Goal: Information Seeking & Learning: Check status

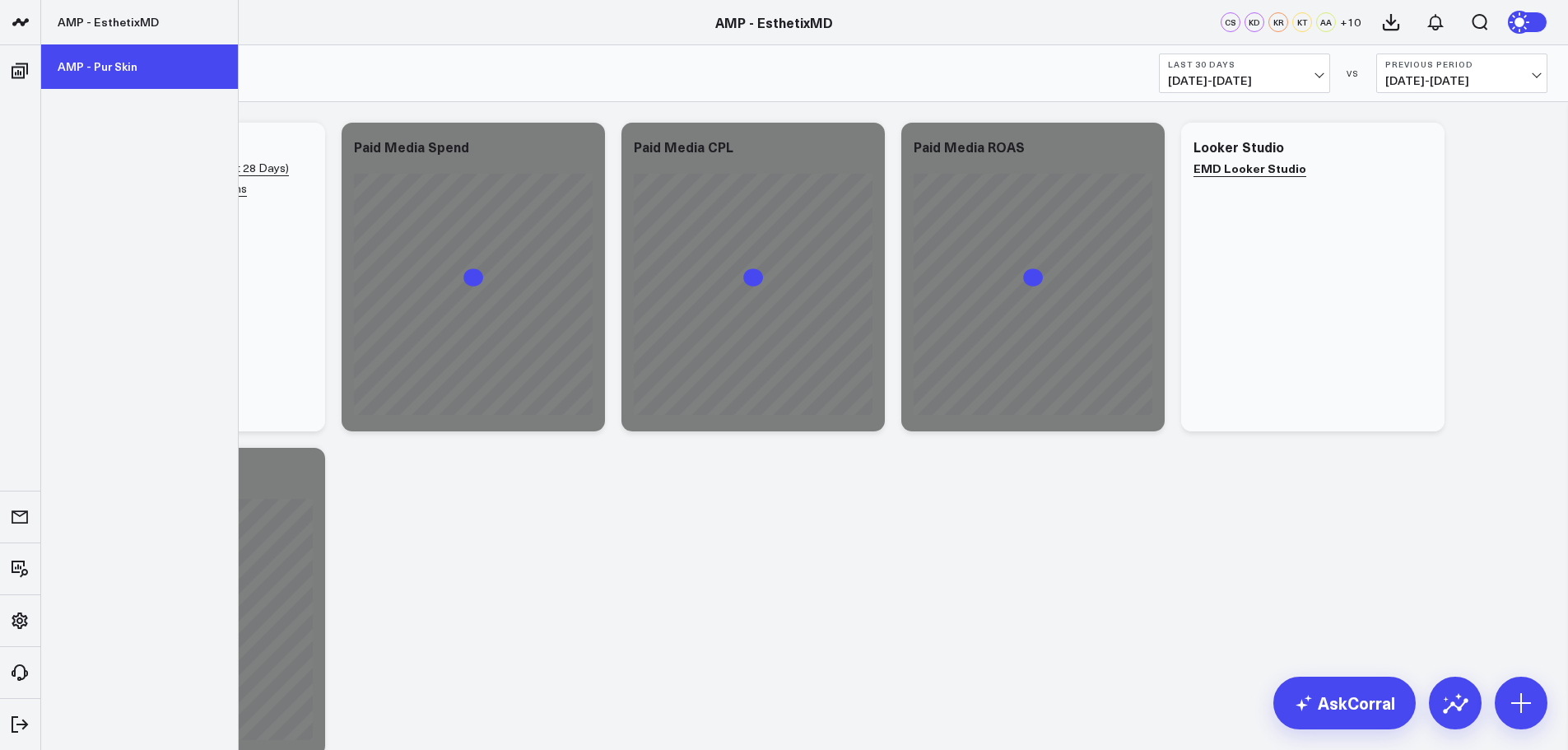
click at [110, 64] on link "AMP - Pur Skin" at bounding box center [140, 67] width 197 height 45
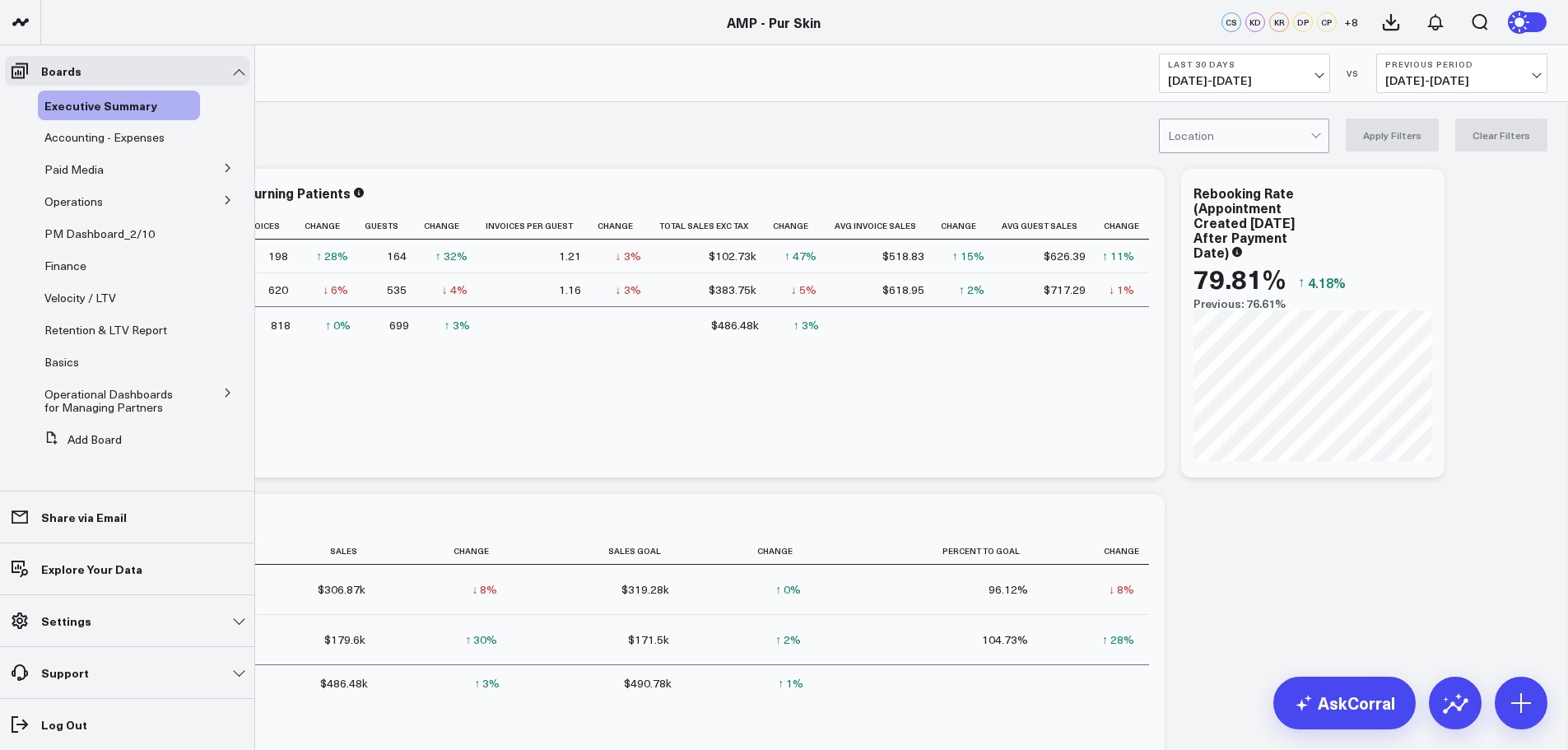
click at [226, 393] on icon at bounding box center [227, 393] width 4 height 9
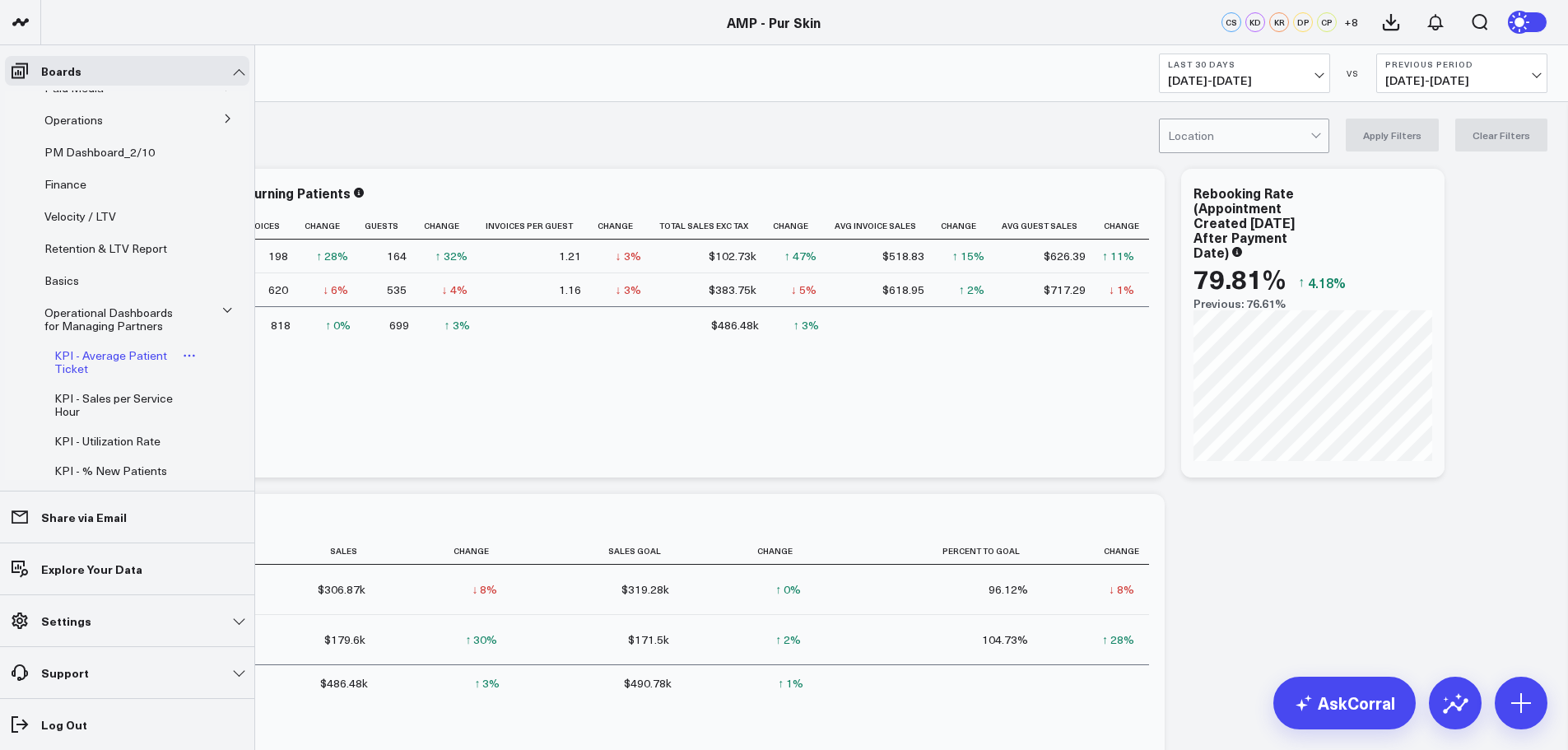
scroll to position [82, 0]
click at [114, 359] on span "KPI - Average Patient Ticket" at bounding box center [111, 361] width 113 height 29
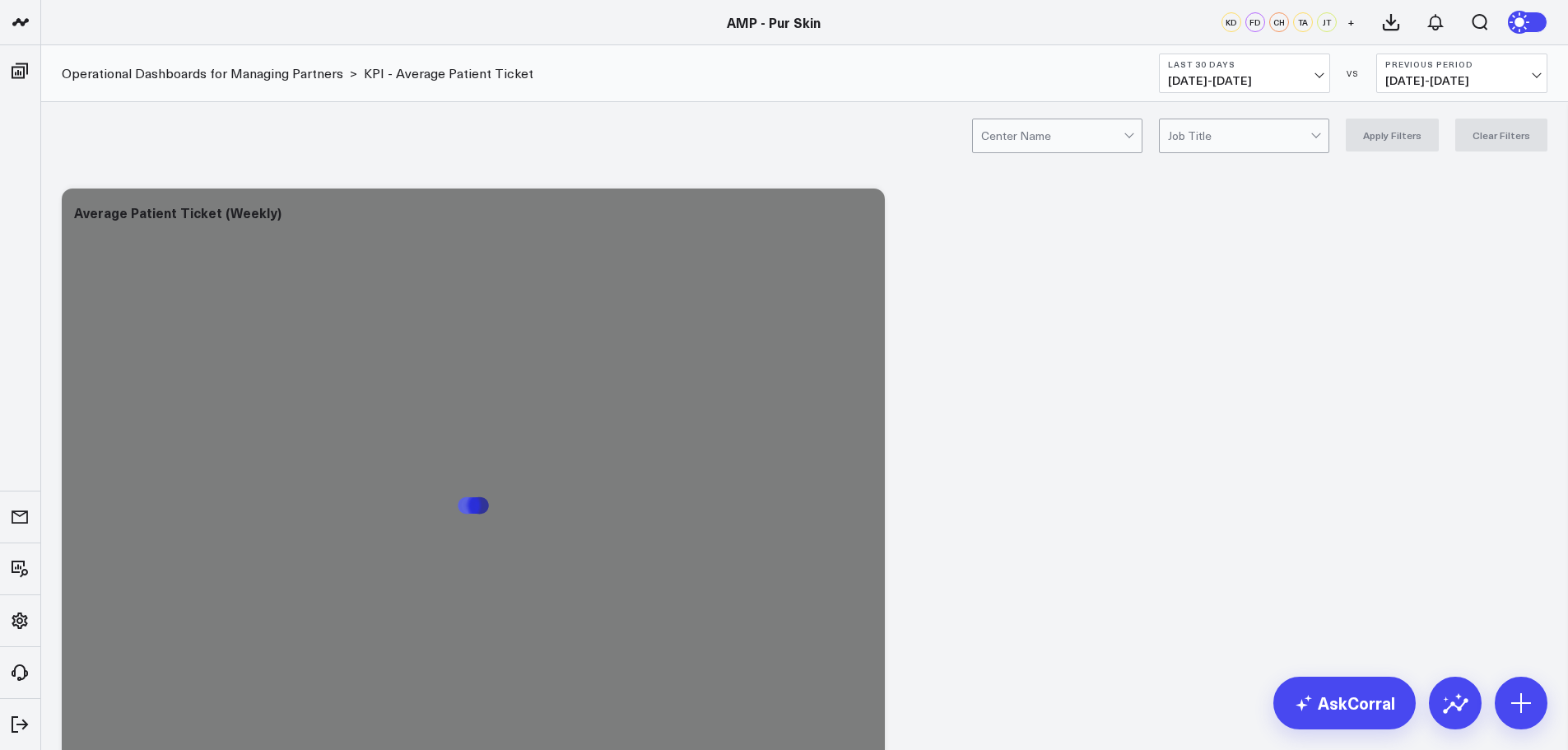
click at [1292, 84] on span "[DATE] - [DATE]" at bounding box center [1244, 81] width 153 height 13
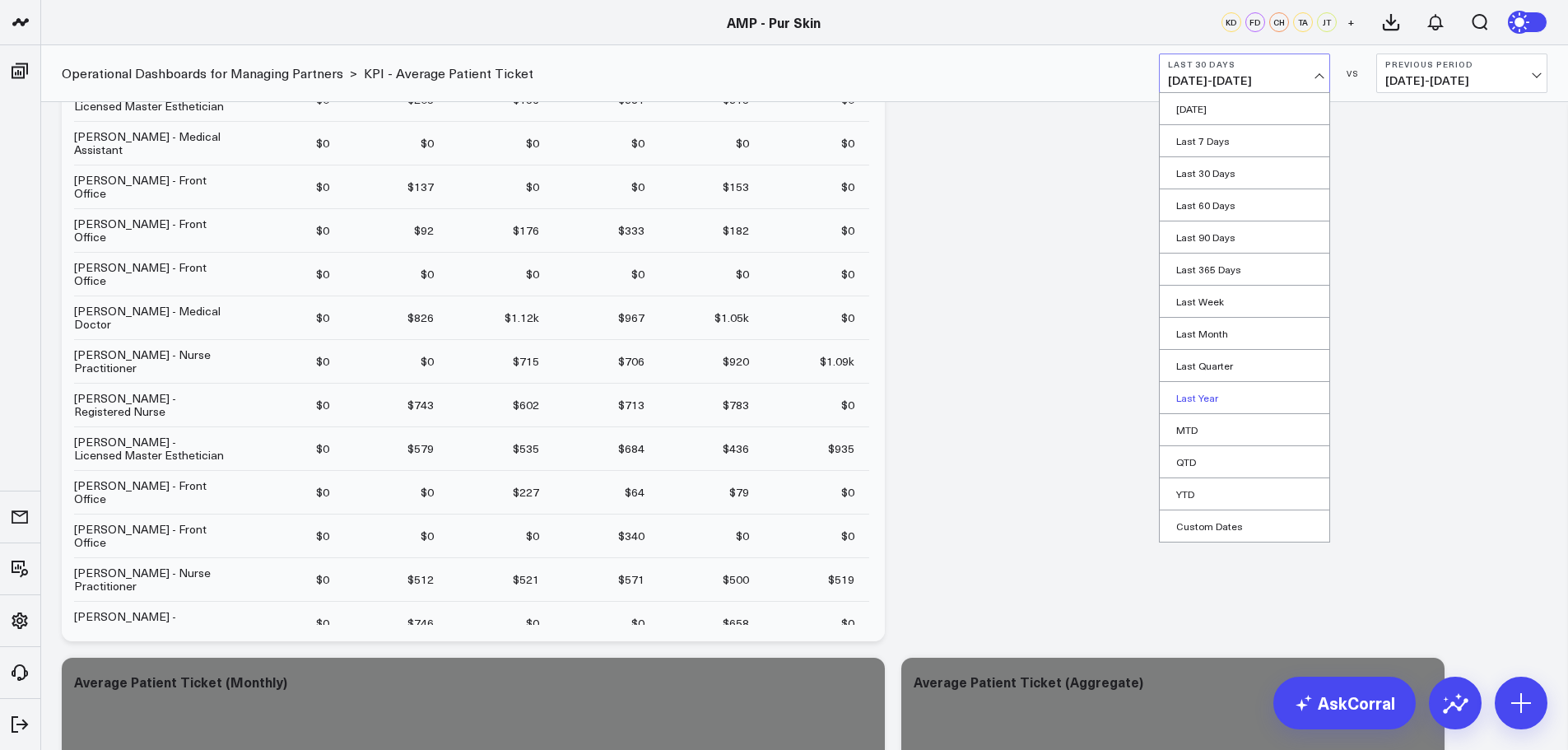
scroll to position [246, 0]
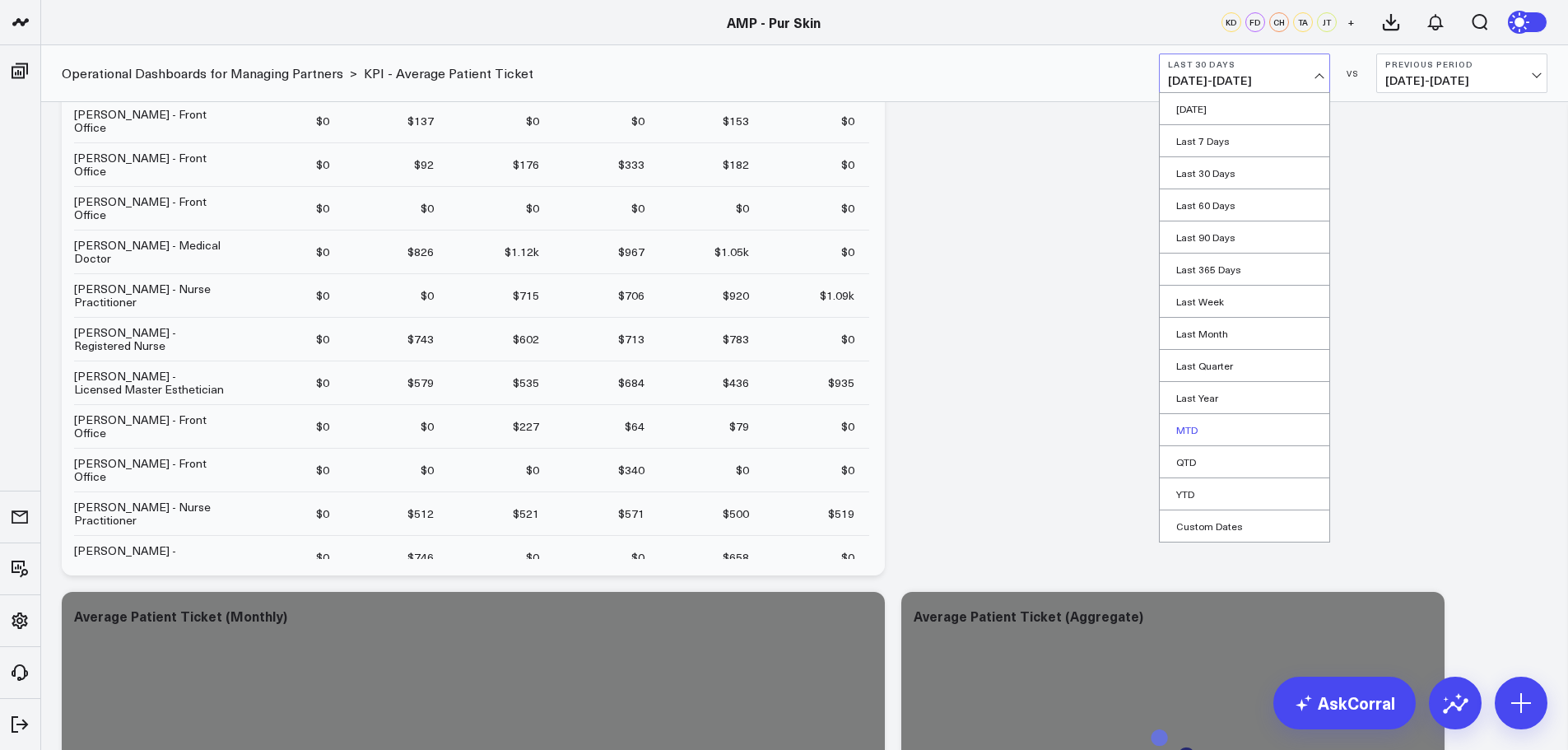
click at [1208, 437] on link "MTD" at bounding box center [1244, 429] width 169 height 32
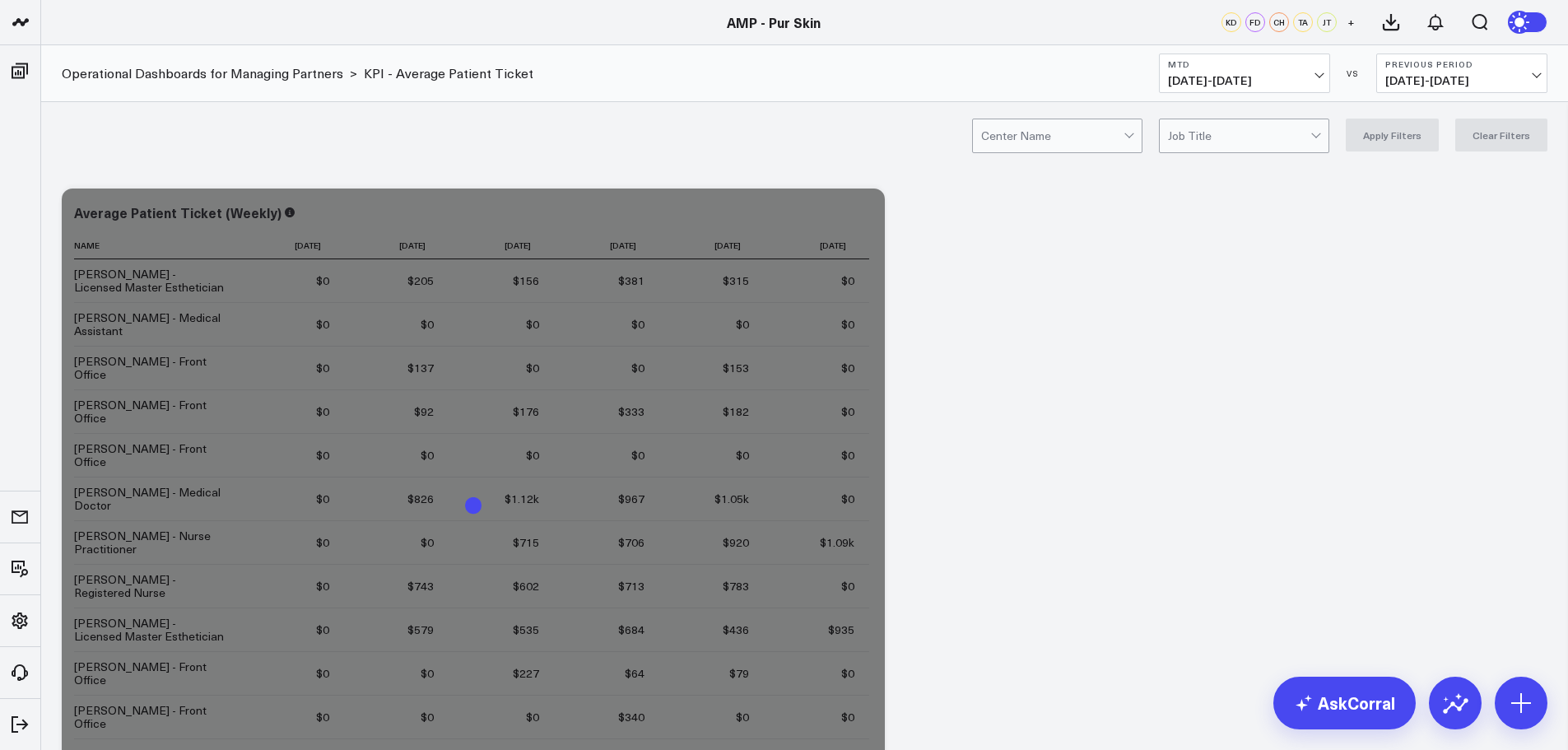
click at [1514, 70] on button "Previous Period [DATE] - [DATE]" at bounding box center [1461, 73] width 171 height 39
click at [1439, 116] on link "Previous Period" at bounding box center [1461, 108] width 169 height 32
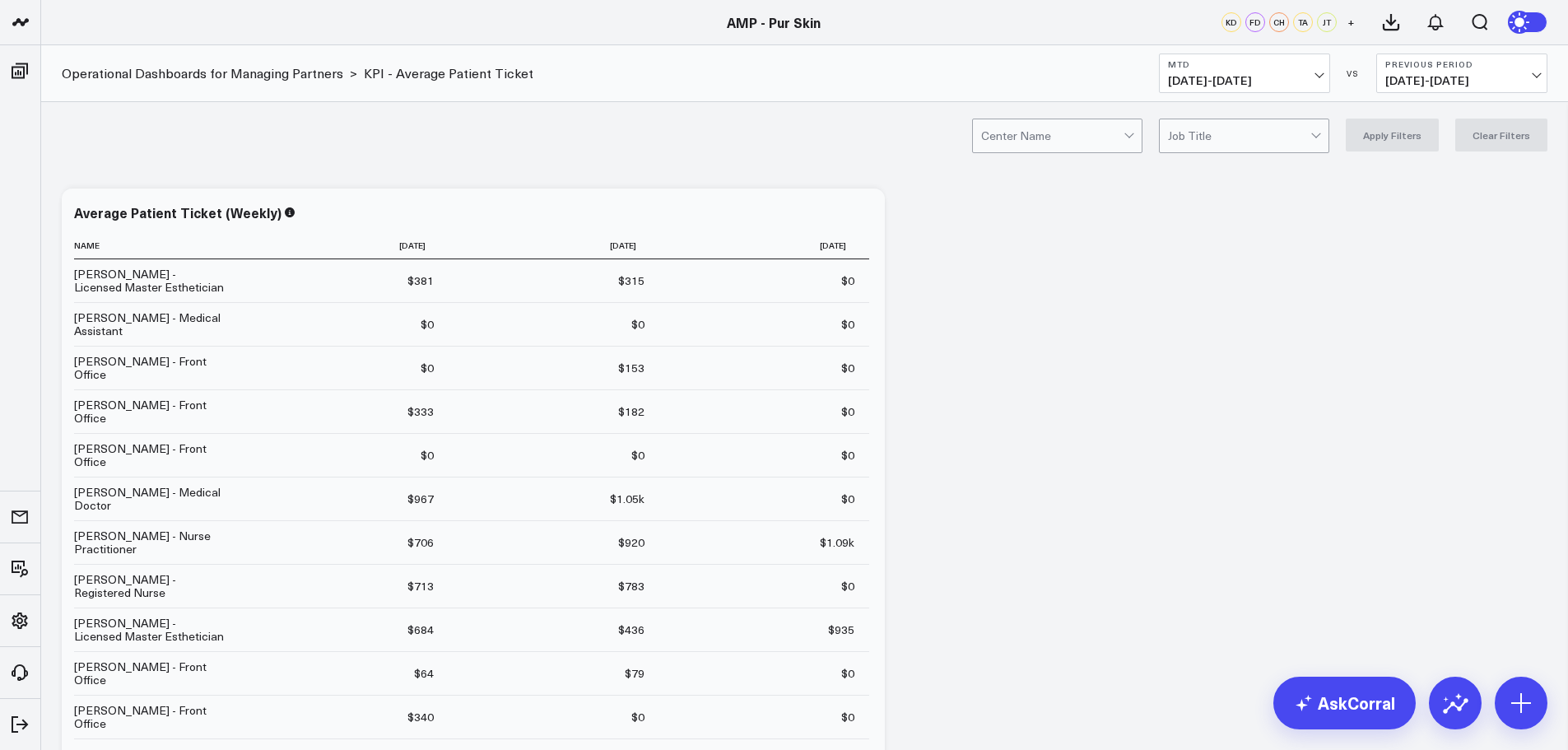
click at [1523, 79] on span "[DATE] - [DATE]" at bounding box center [1462, 81] width 153 height 13
click at [1460, 240] on link "Custom Dates" at bounding box center [1461, 237] width 169 height 32
select select "8"
select select "2025"
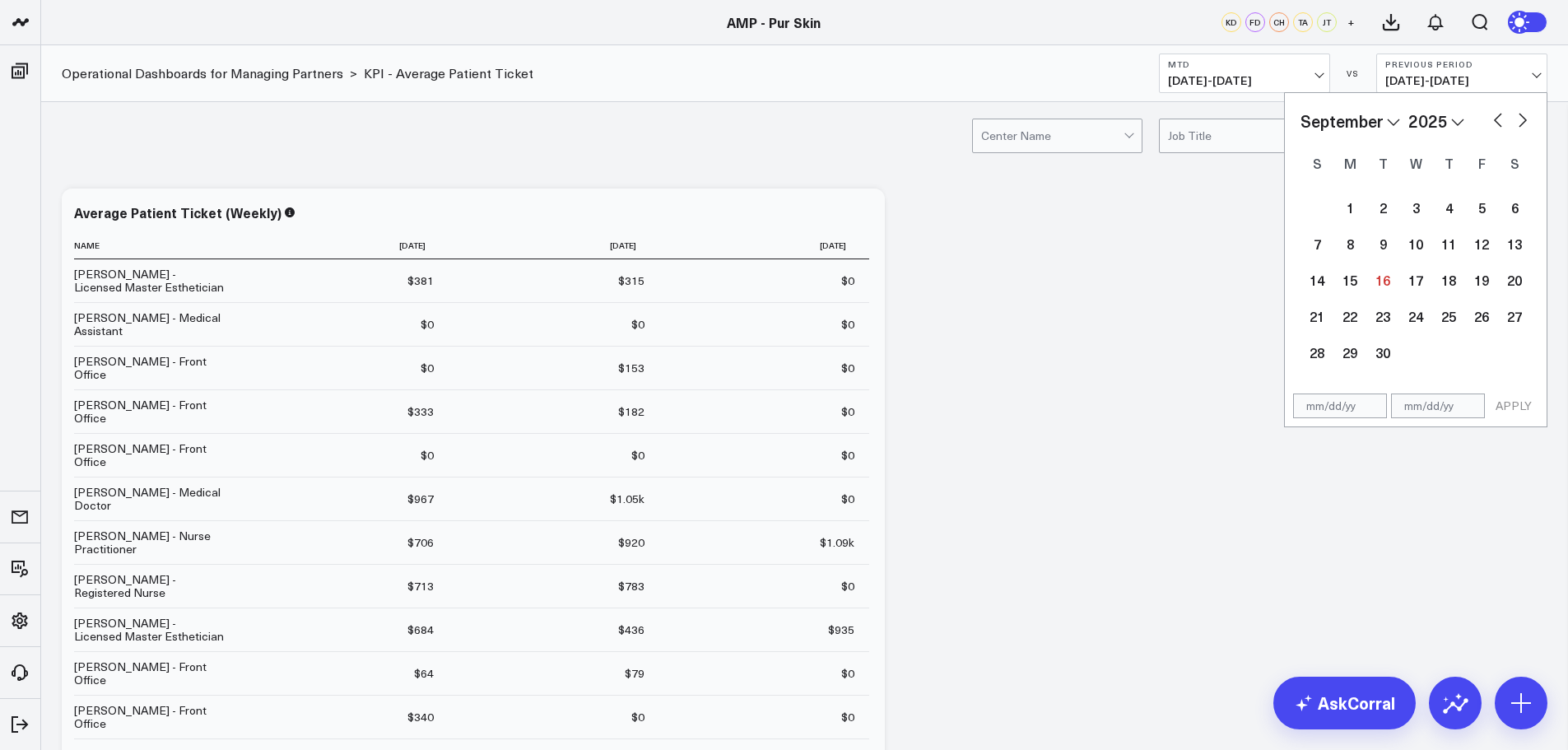
click at [1497, 119] on button "button" at bounding box center [1497, 118] width 16 height 20
select select "7"
select select "2025"
click at [1485, 206] on div "1" at bounding box center [1481, 207] width 32 height 32
type input "[DATE]"
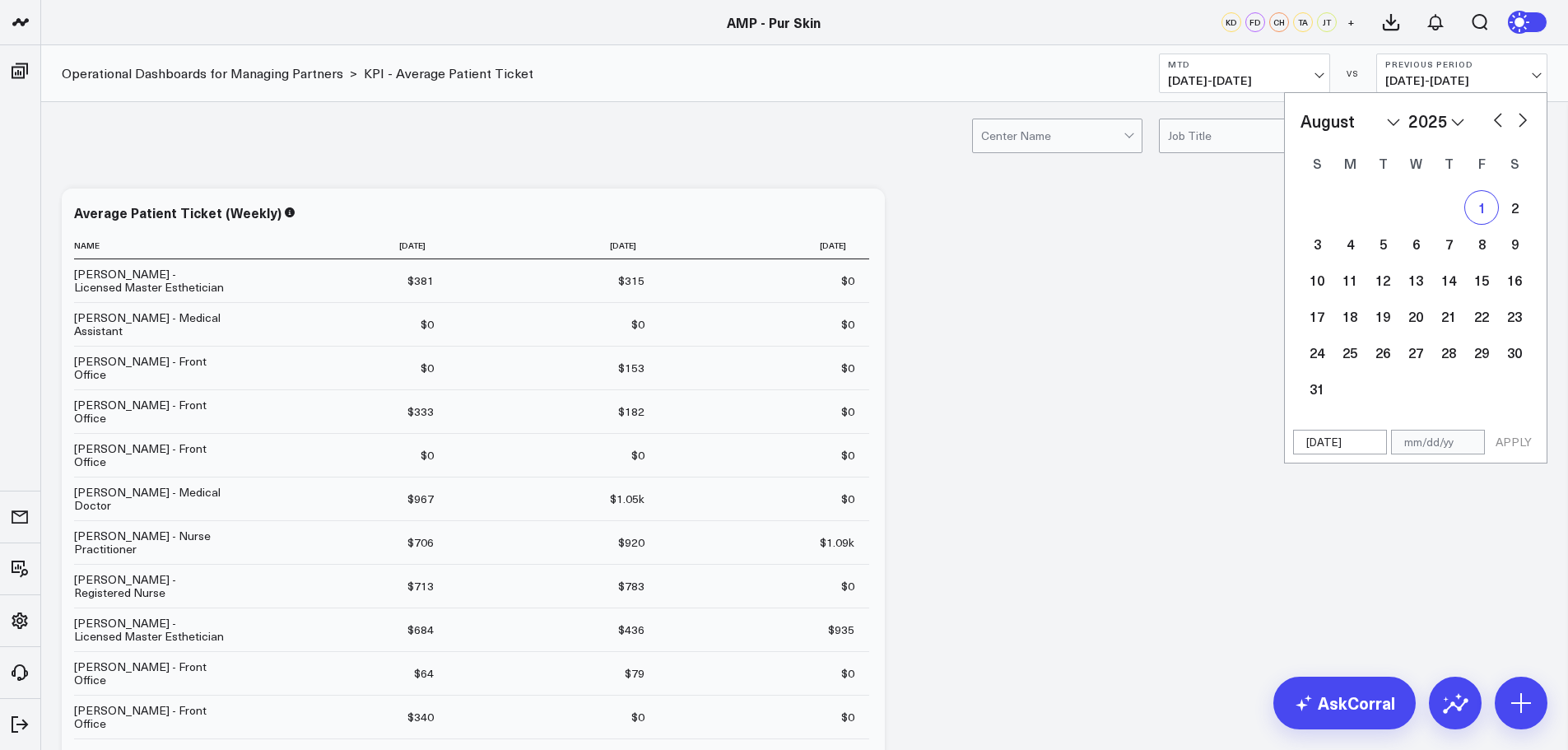
select select "7"
select select "2025"
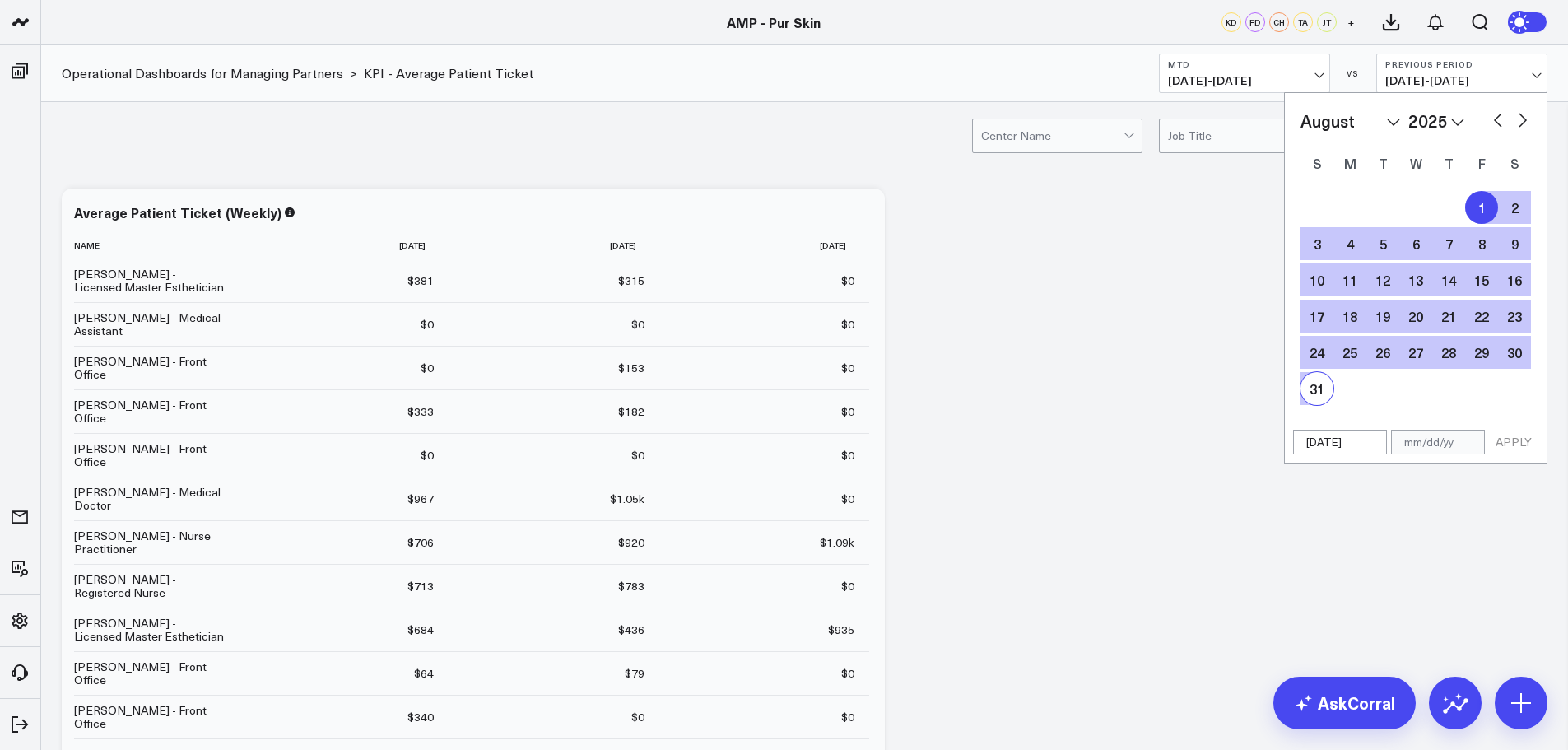
click at [1314, 383] on div "31" at bounding box center [1317, 388] width 32 height 32
type input "[DATE]"
select select "7"
select select "2025"
click at [1516, 440] on button "APPLY" at bounding box center [1514, 442] width 50 height 25
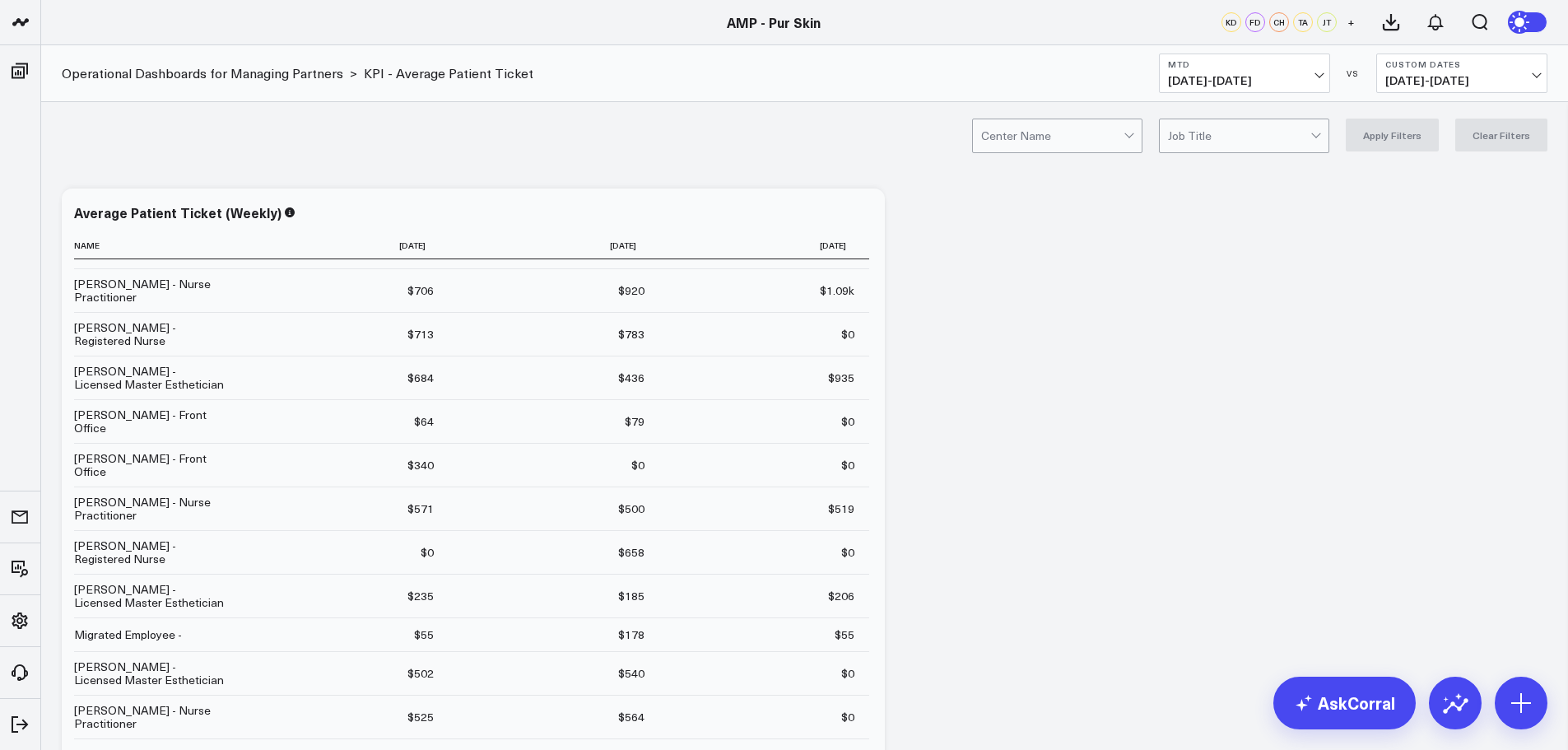
click at [1324, 77] on button "MTD [DATE] - [DATE]" at bounding box center [1244, 73] width 171 height 39
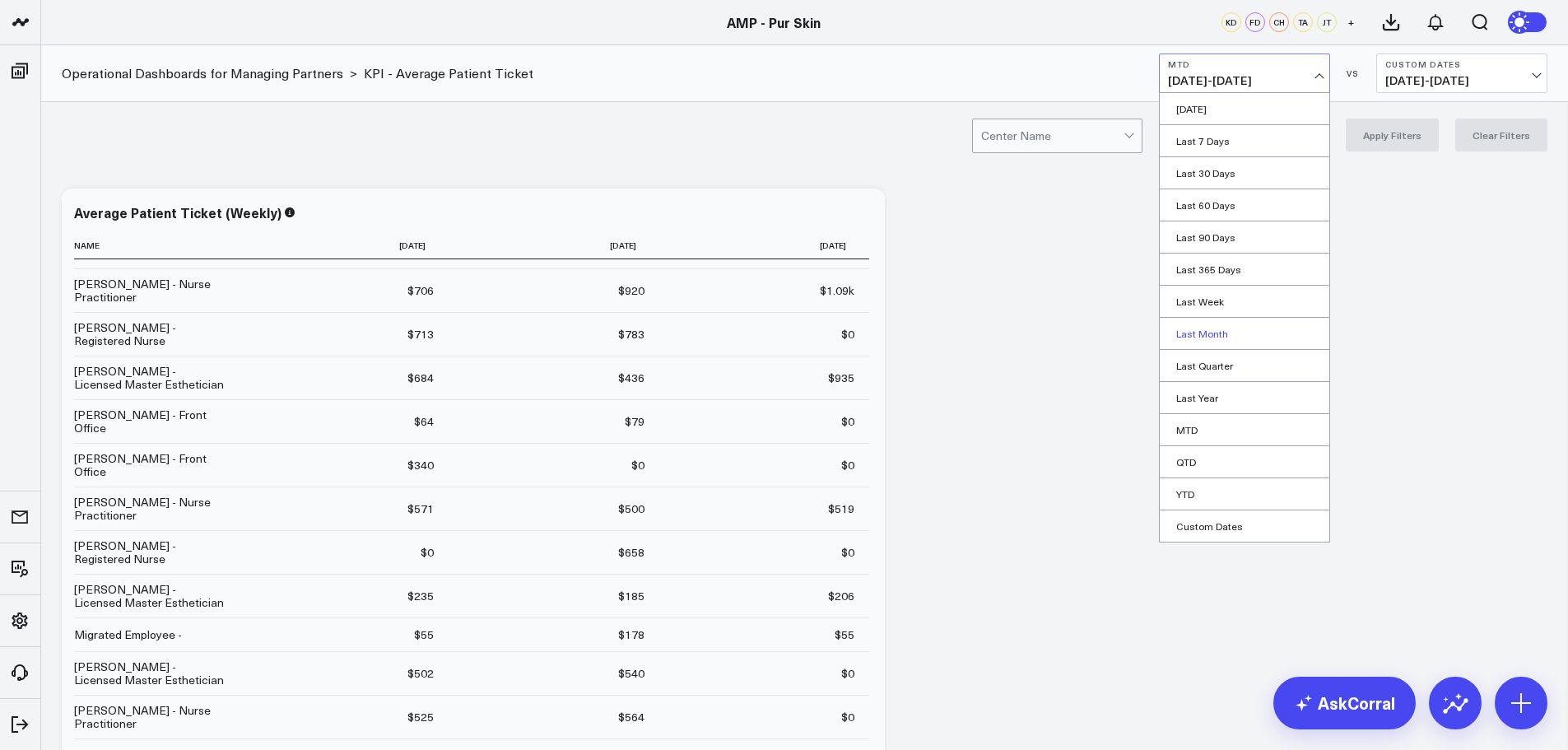
click at [1234, 334] on link "Last Month" at bounding box center [1244, 332] width 169 height 32
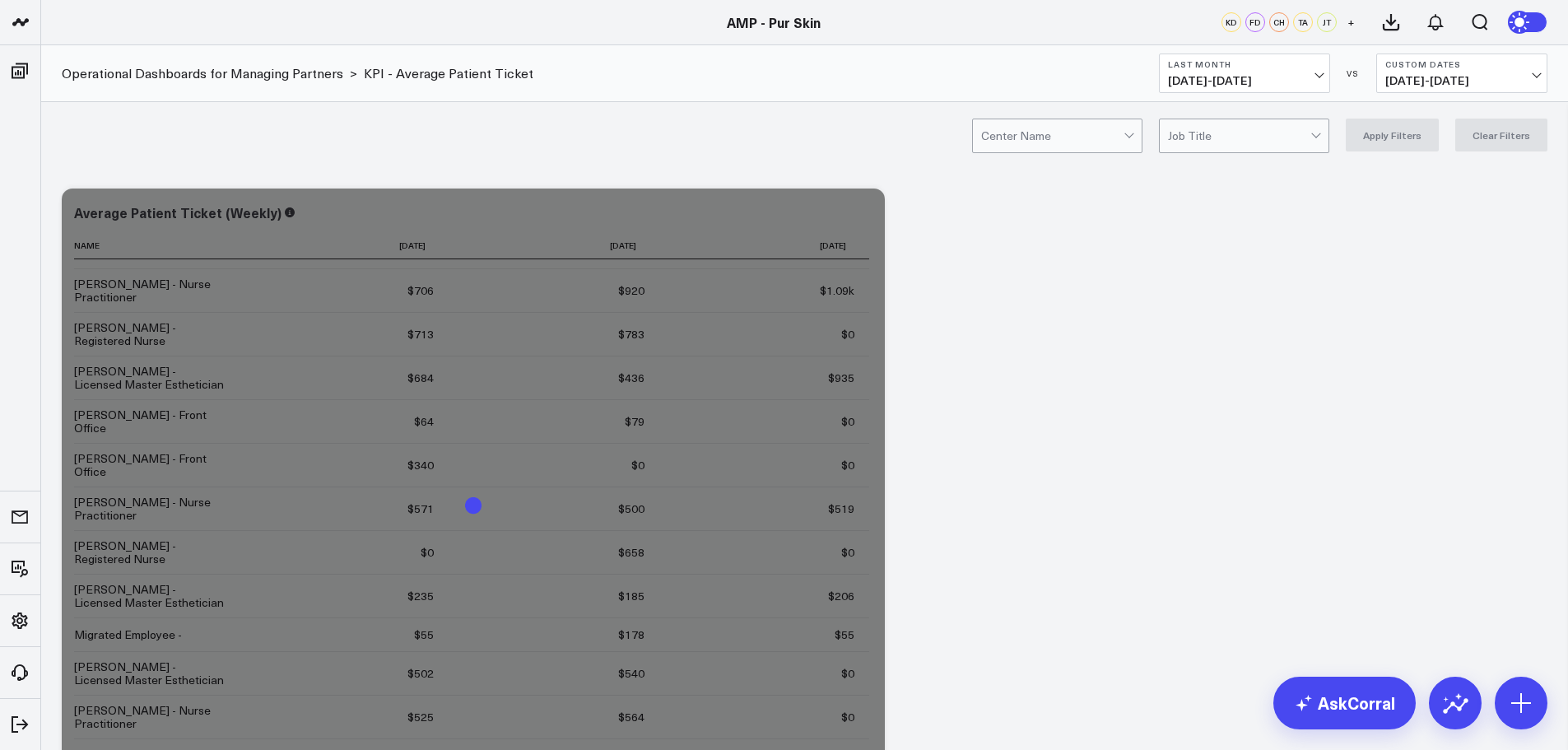
click at [1471, 85] on span "[DATE] - [DATE]" at bounding box center [1462, 81] width 153 height 13
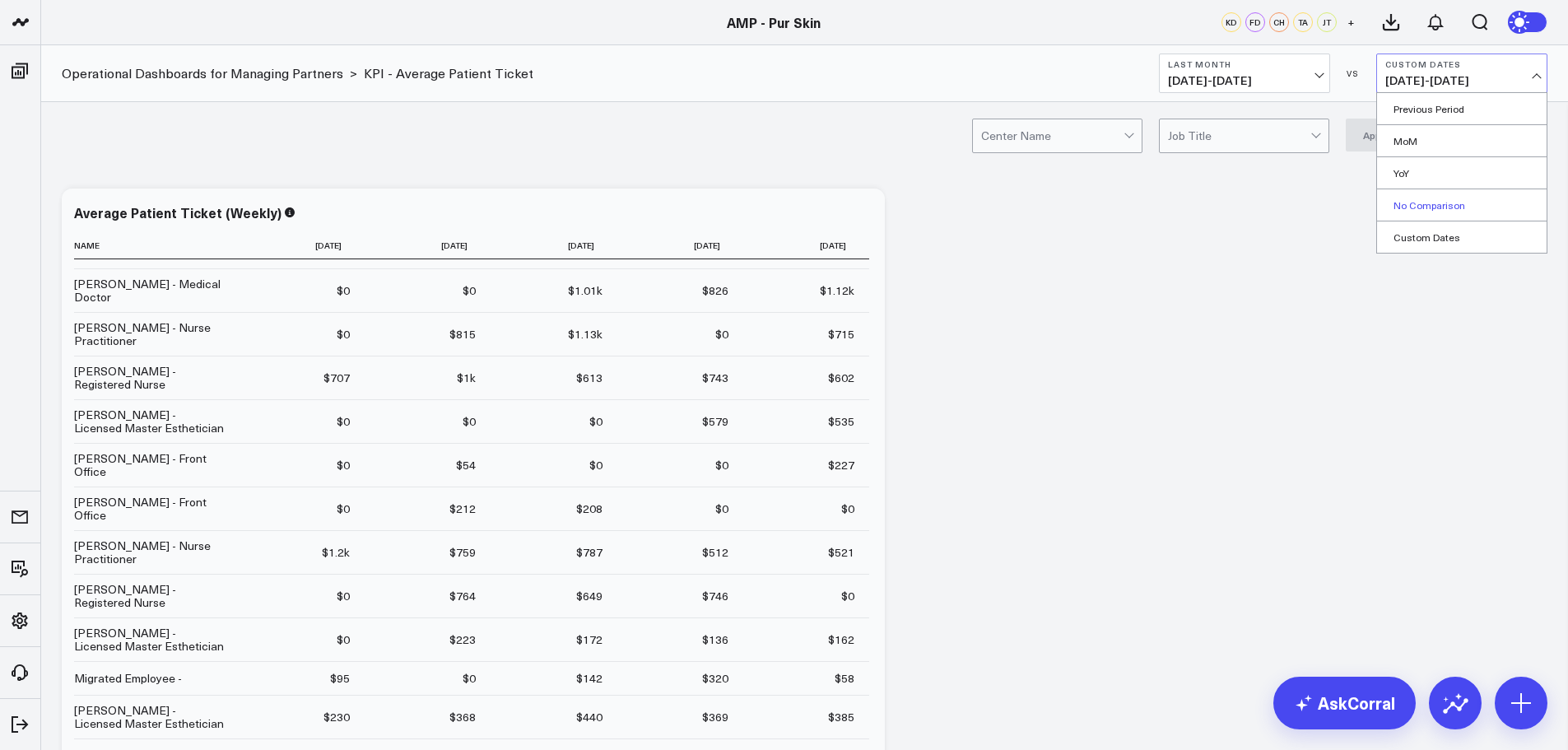
click at [1422, 199] on link "No Comparison" at bounding box center [1461, 204] width 169 height 32
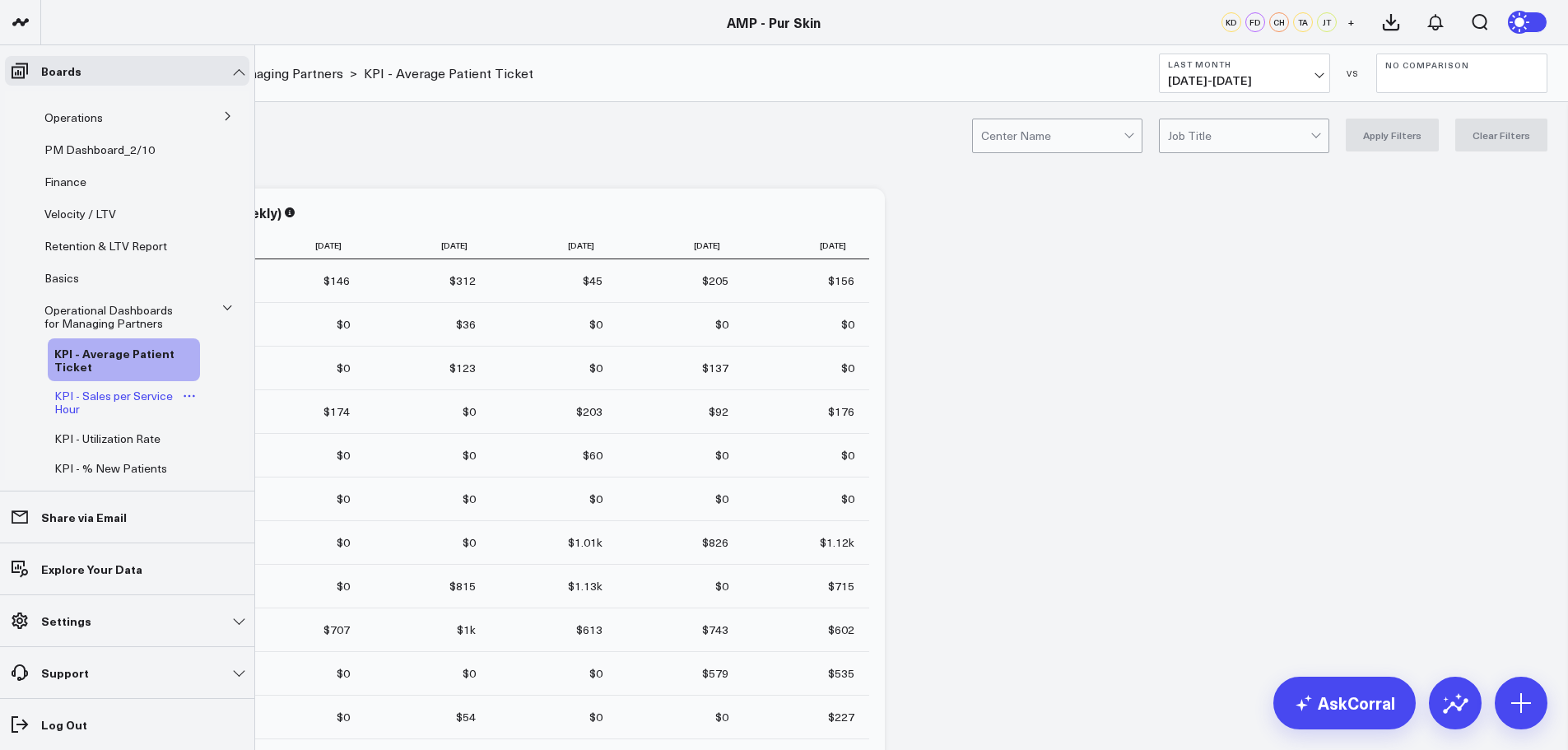
scroll to position [112, 0]
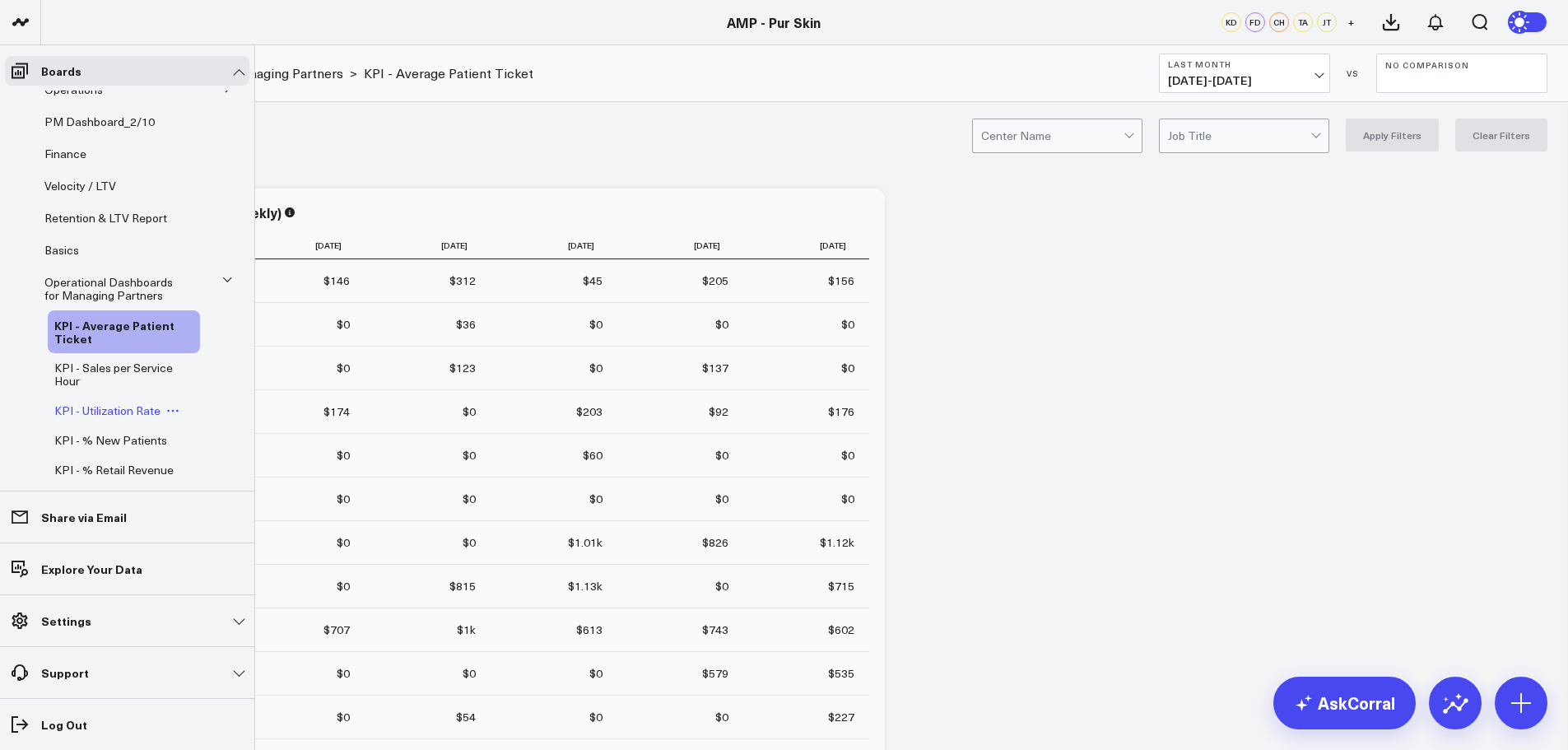
click at [95, 409] on span "KPI - Utilization Rate" at bounding box center [107, 410] width 106 height 15
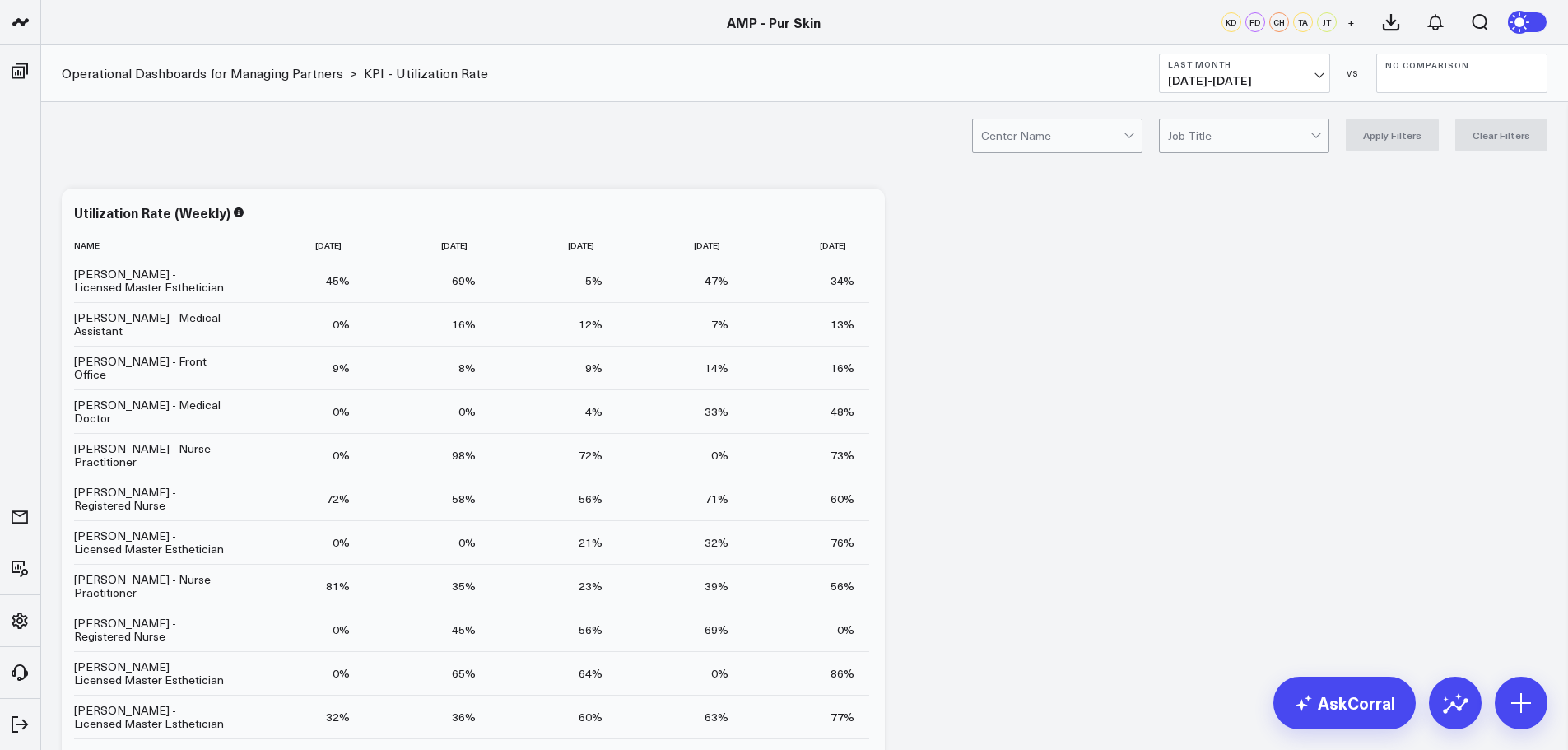
click at [1258, 82] on span "[DATE] - [DATE]" at bounding box center [1244, 81] width 153 height 13
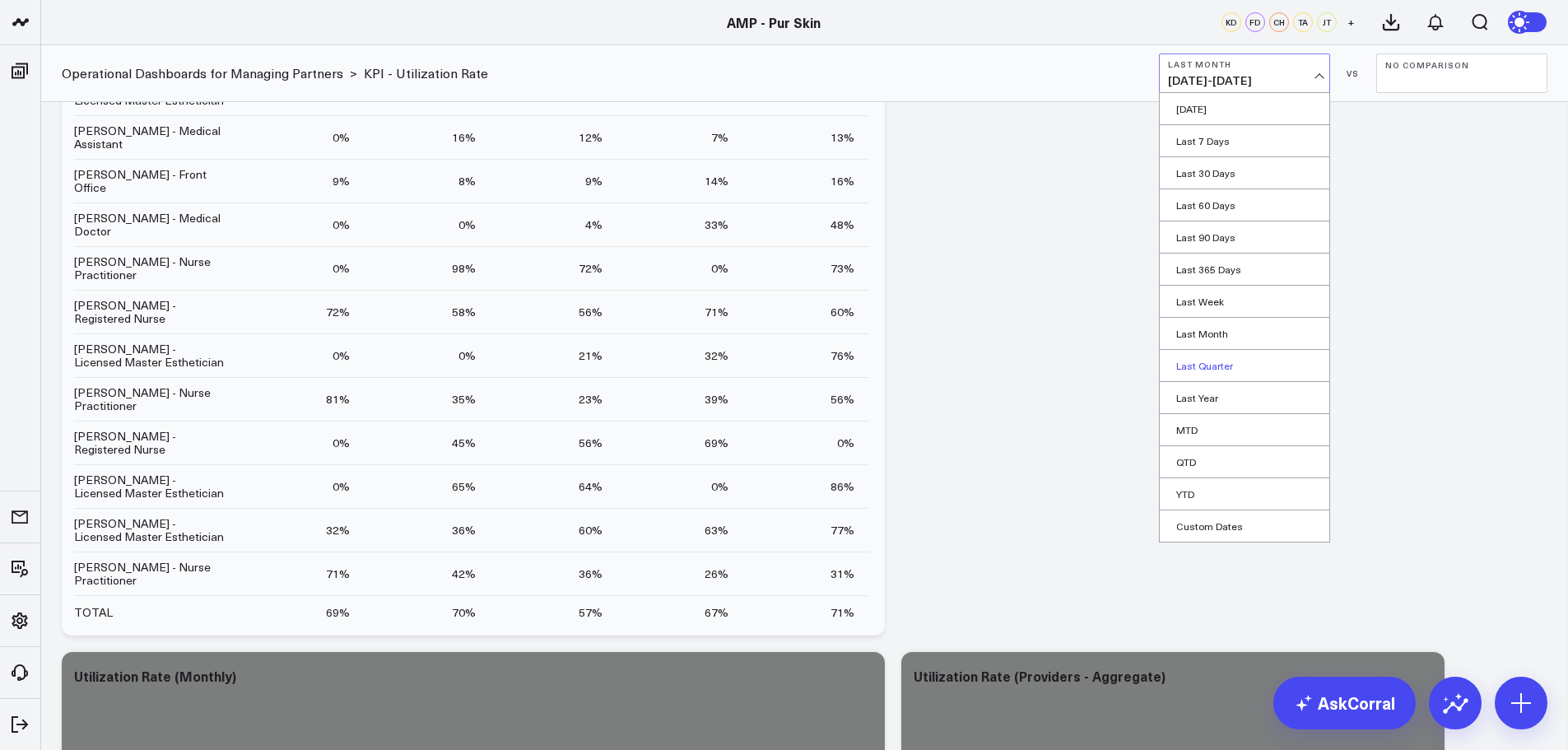
scroll to position [246, 0]
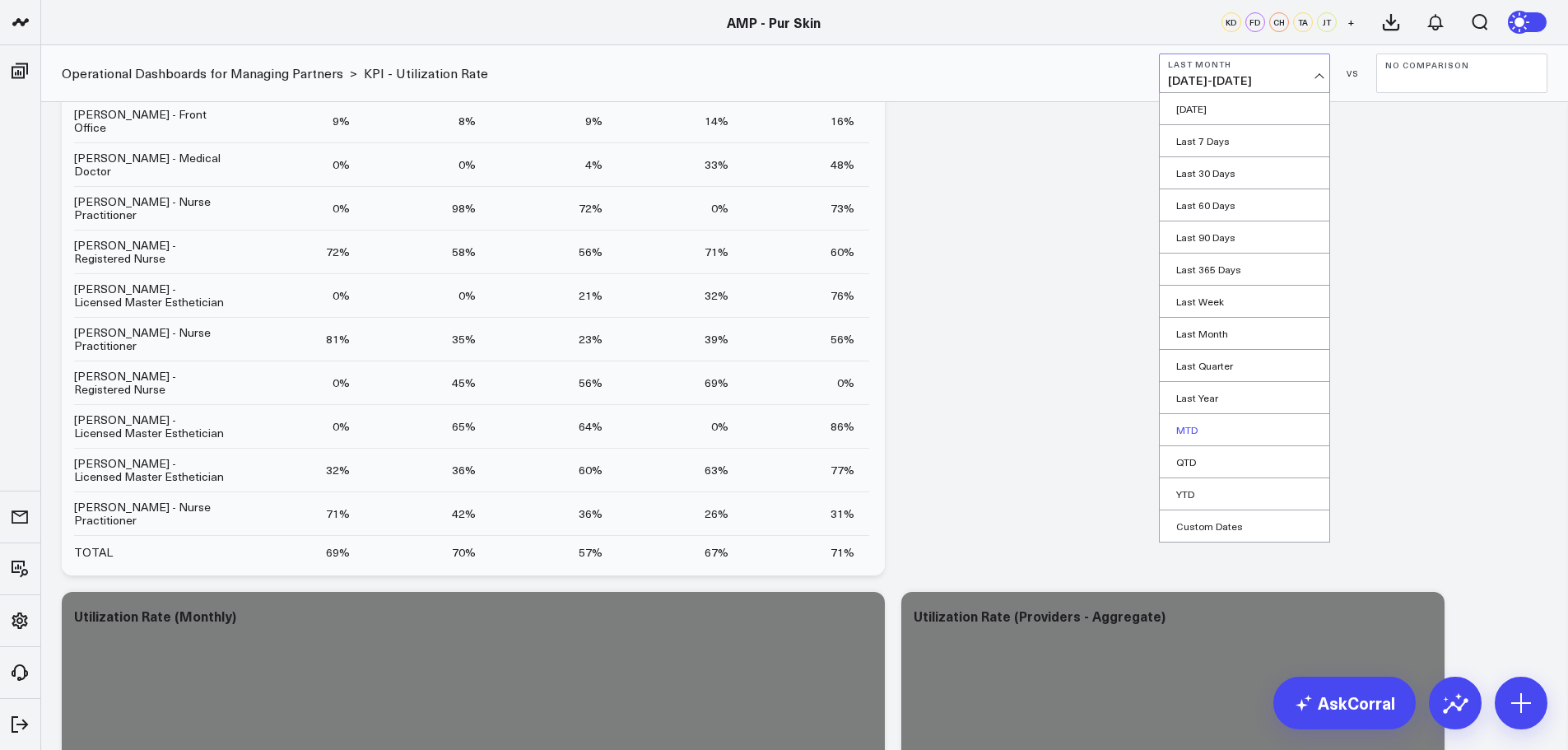
click at [1209, 430] on link "MTD" at bounding box center [1244, 429] width 169 height 32
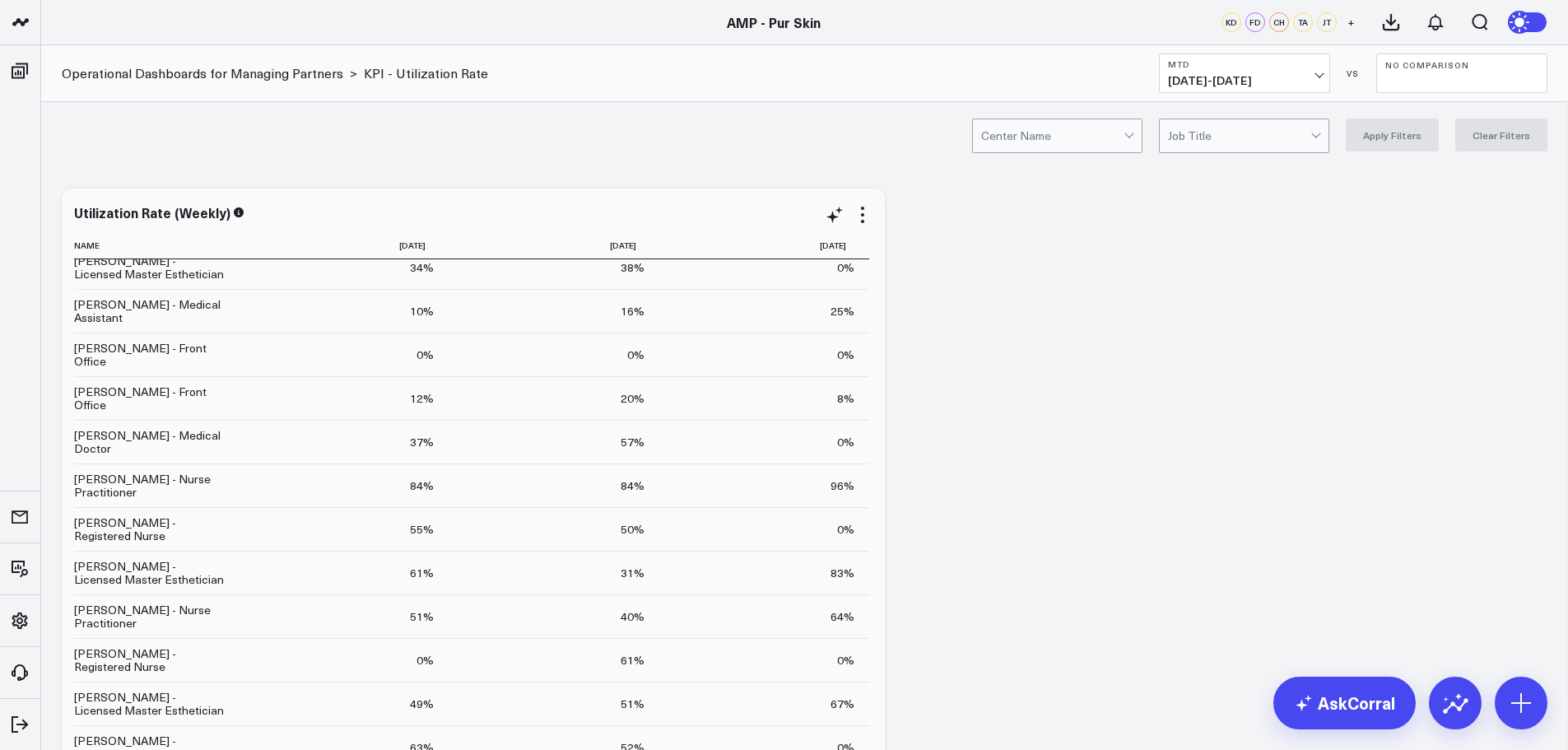
scroll to position [54, 0]
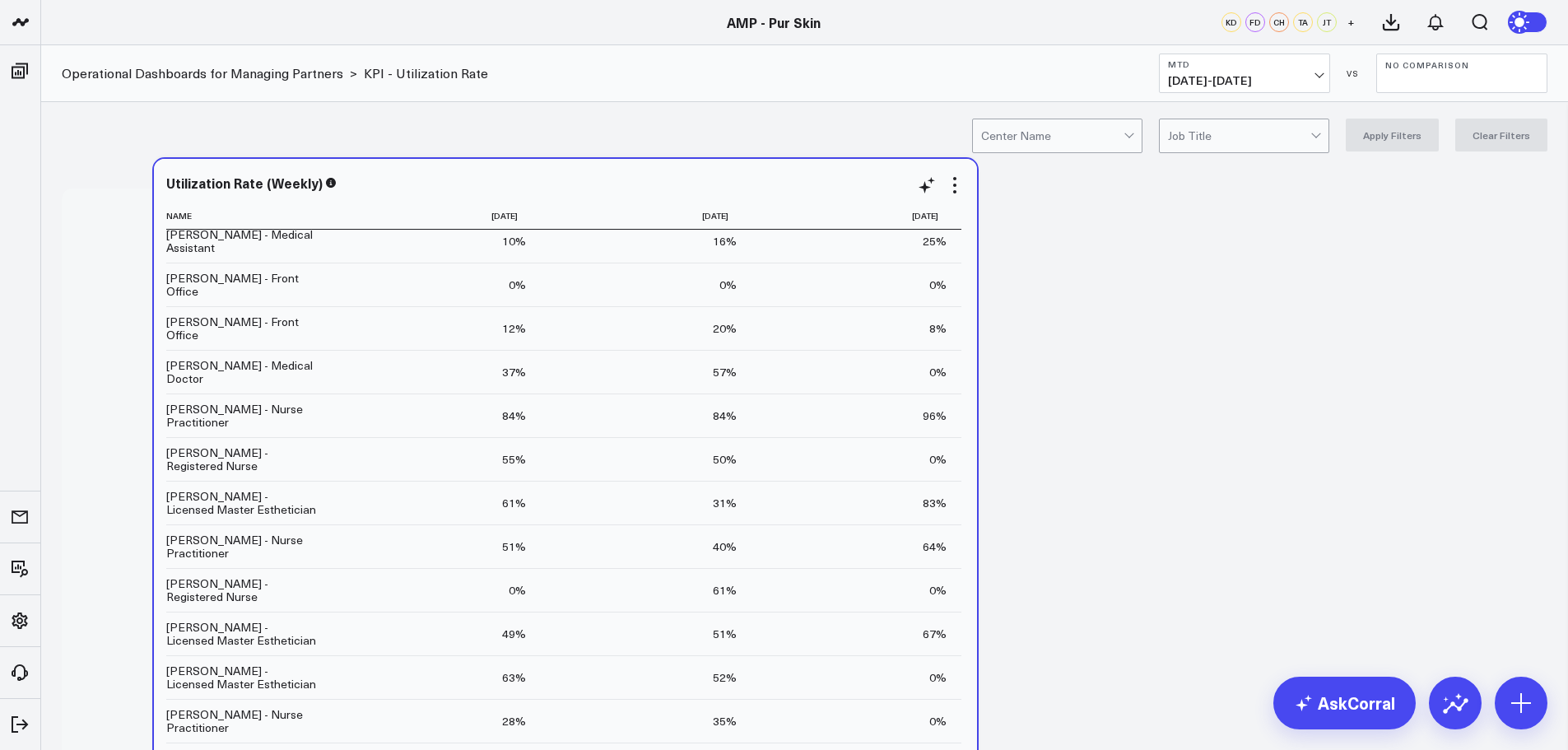
drag, startPoint x: 222, startPoint y: 502, endPoint x: 300, endPoint y: 470, distance: 84.3
click at [300, 470] on td "[PERSON_NAME] - Registered Nurse" at bounding box center [248, 459] width 164 height 44
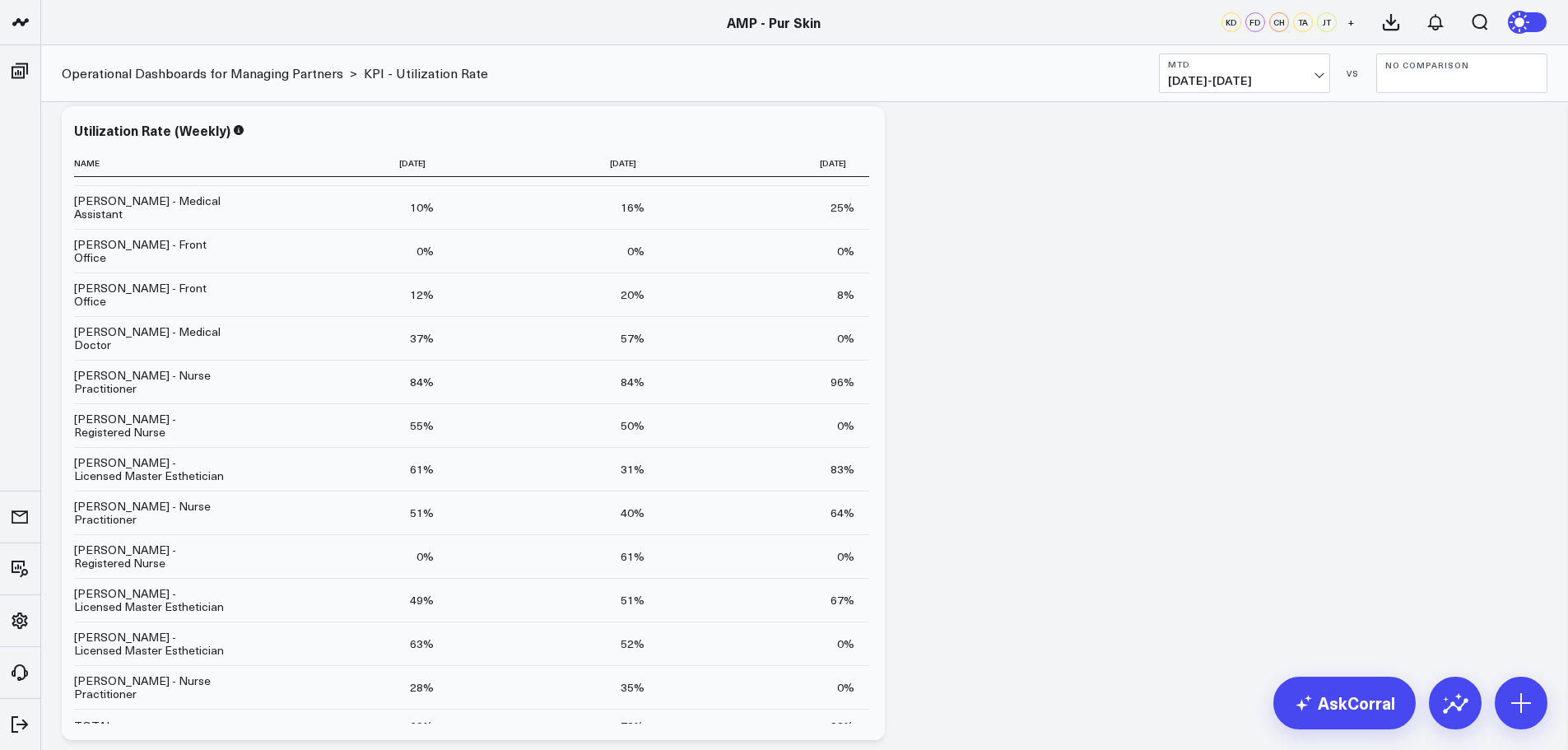
scroll to position [0, 0]
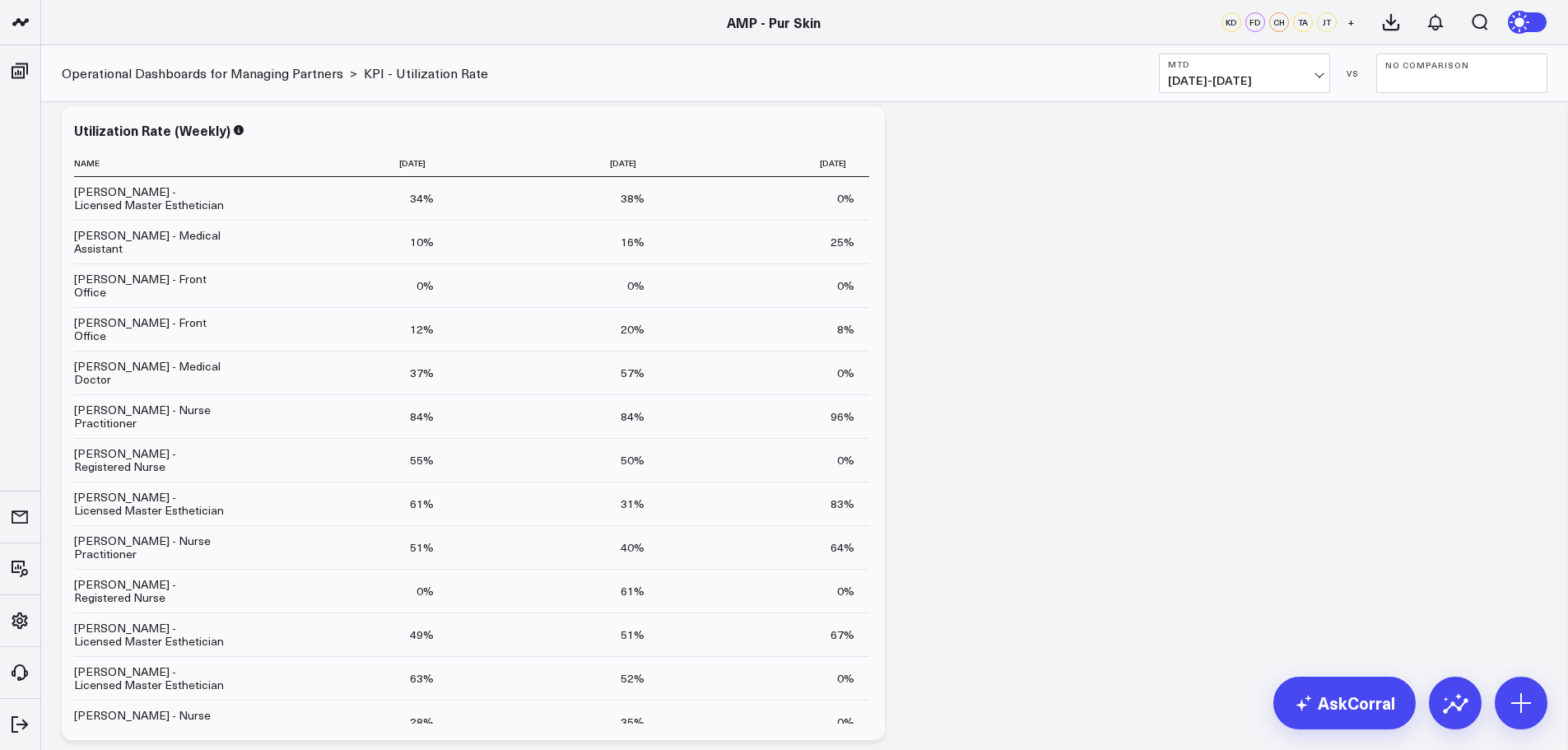
click at [1294, 72] on button "MTD [DATE] - [DATE]" at bounding box center [1244, 73] width 171 height 39
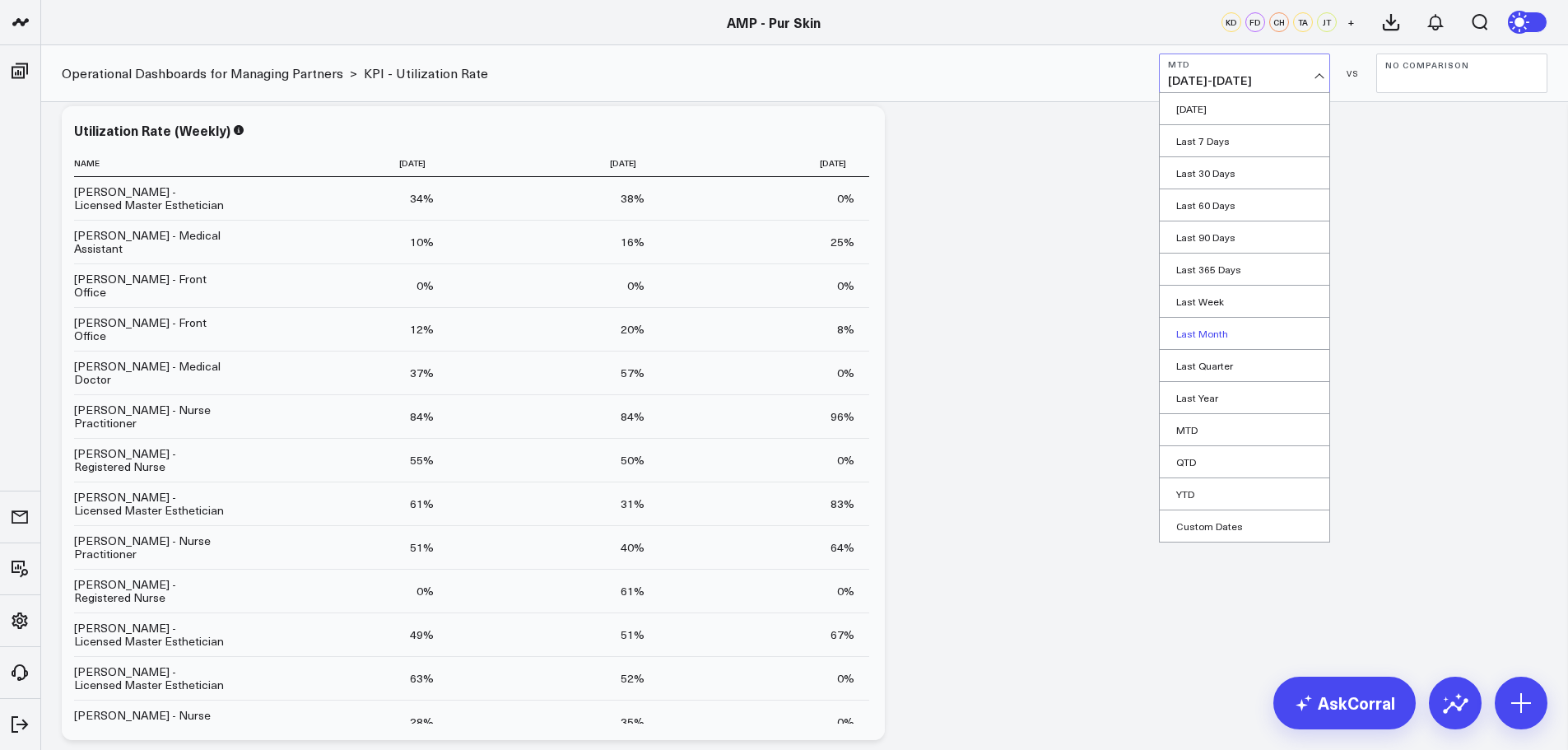
click at [1207, 347] on link "Last Month" at bounding box center [1244, 332] width 169 height 32
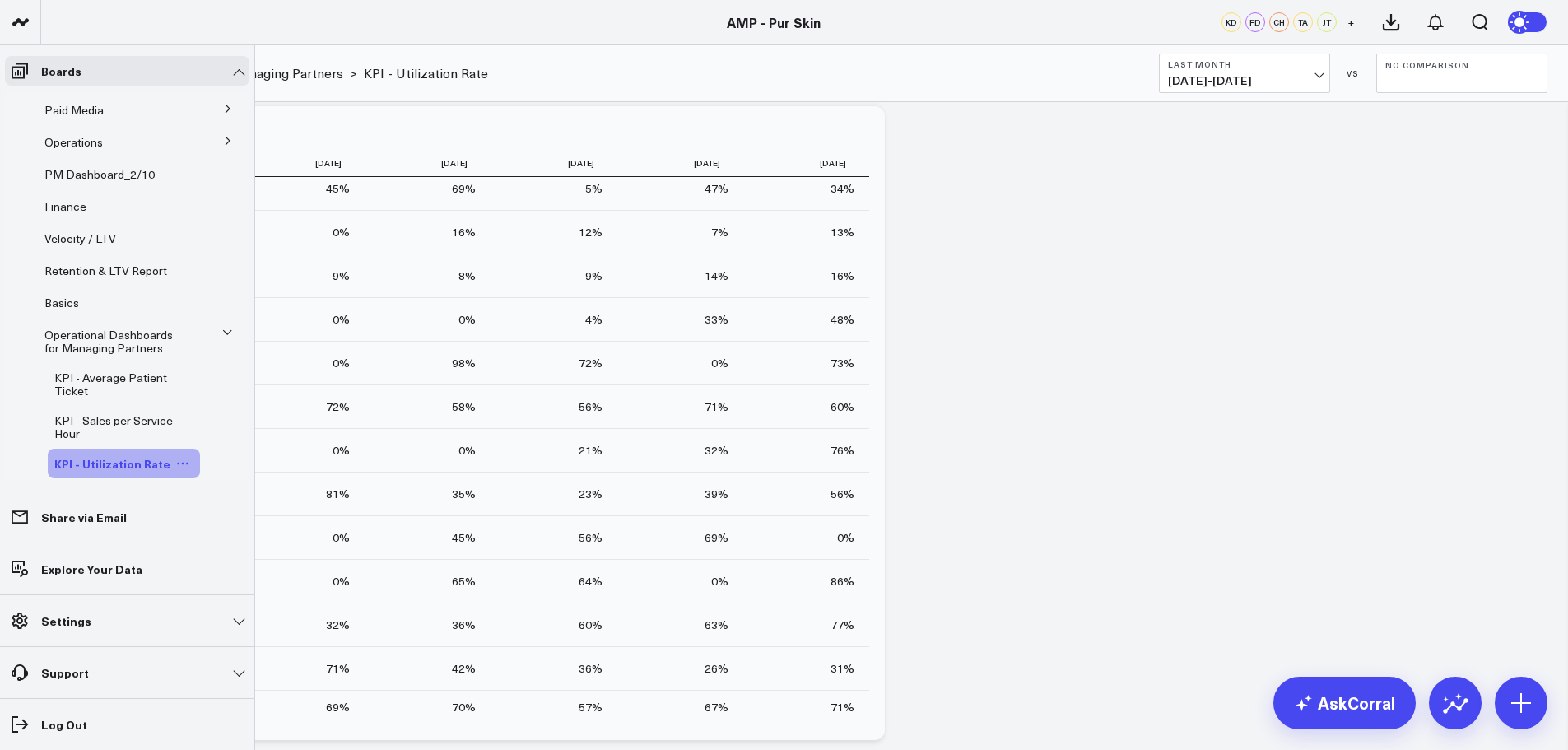
scroll to position [46, 0]
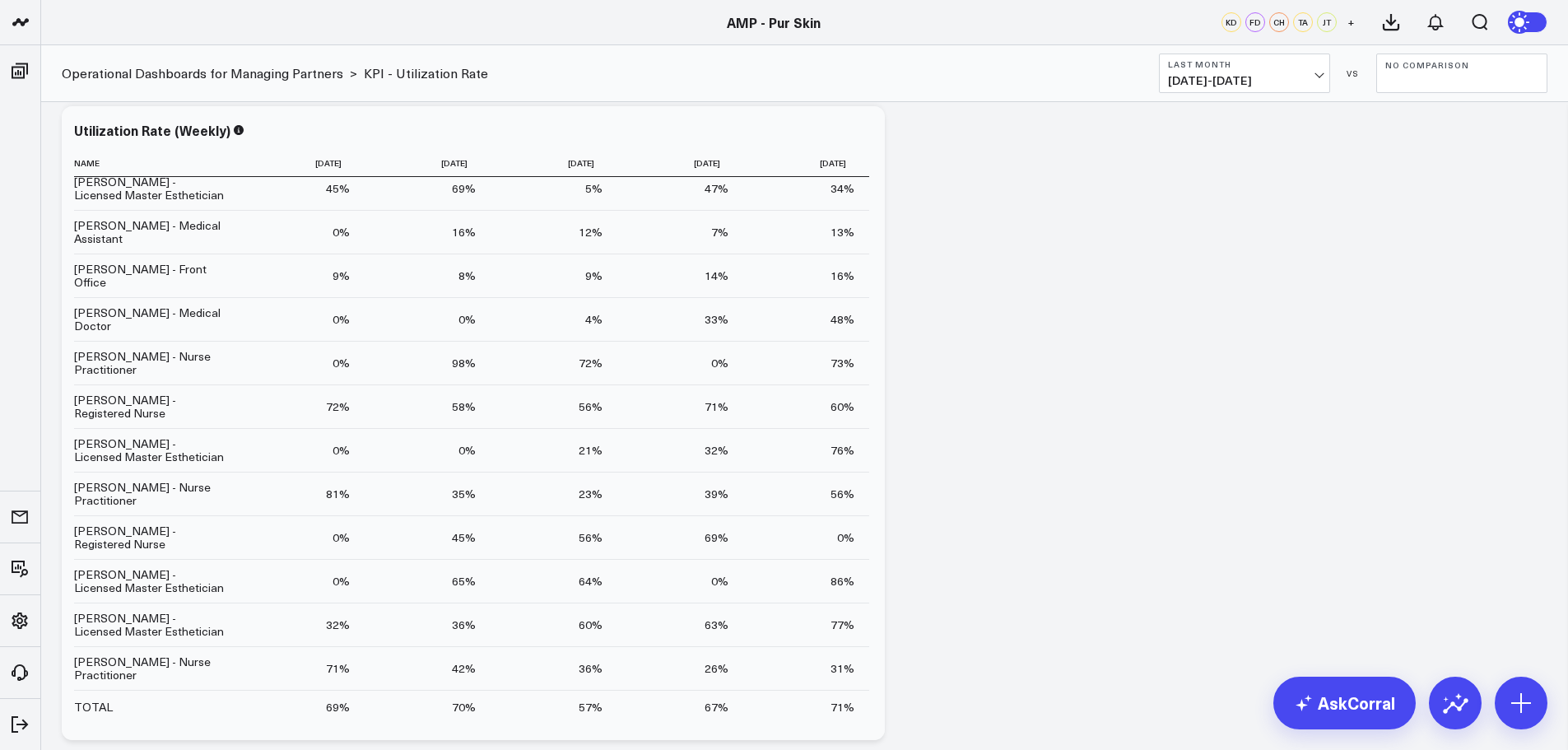
click at [1282, 66] on b "Last Month" at bounding box center [1244, 64] width 153 height 10
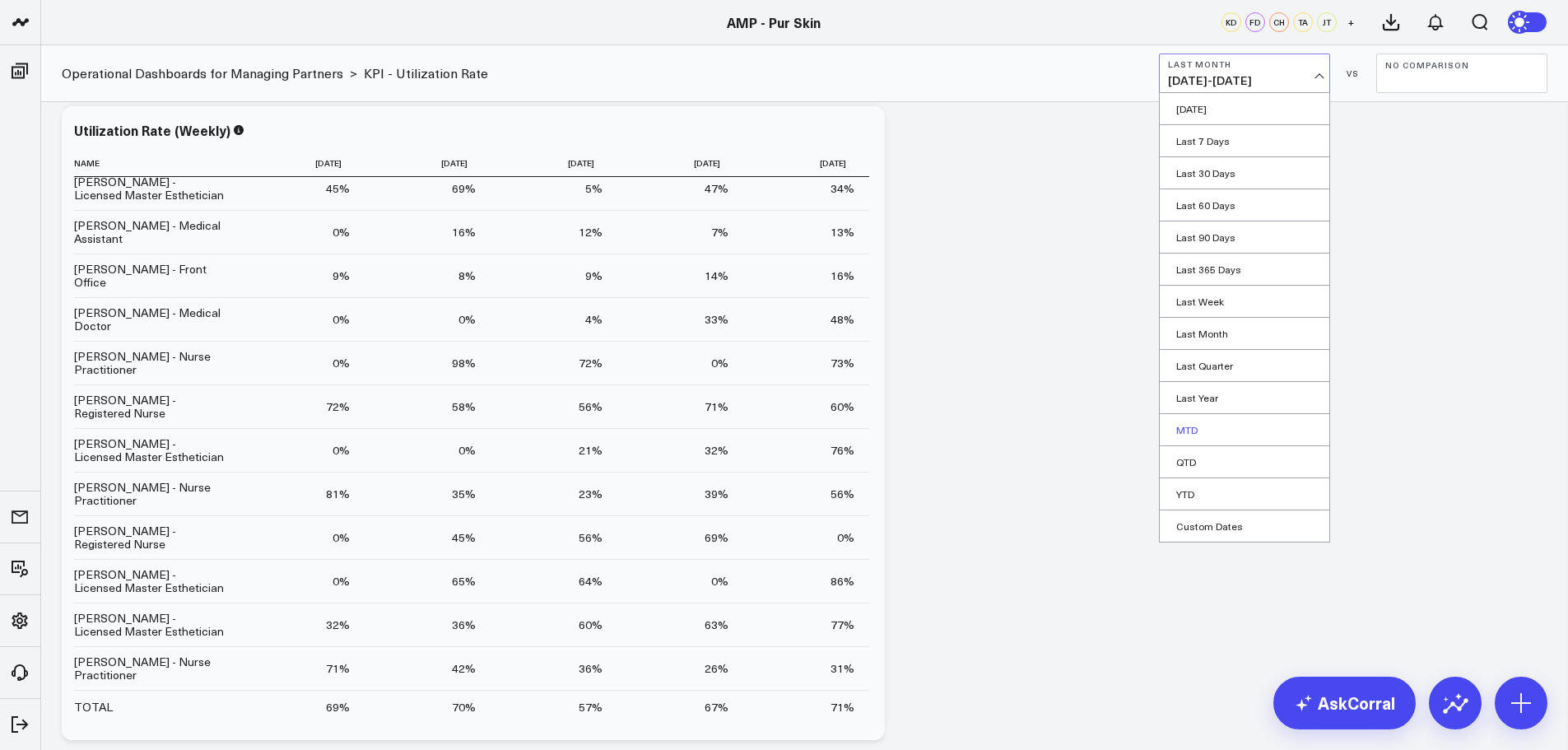
click at [1231, 436] on link "MTD" at bounding box center [1244, 429] width 169 height 32
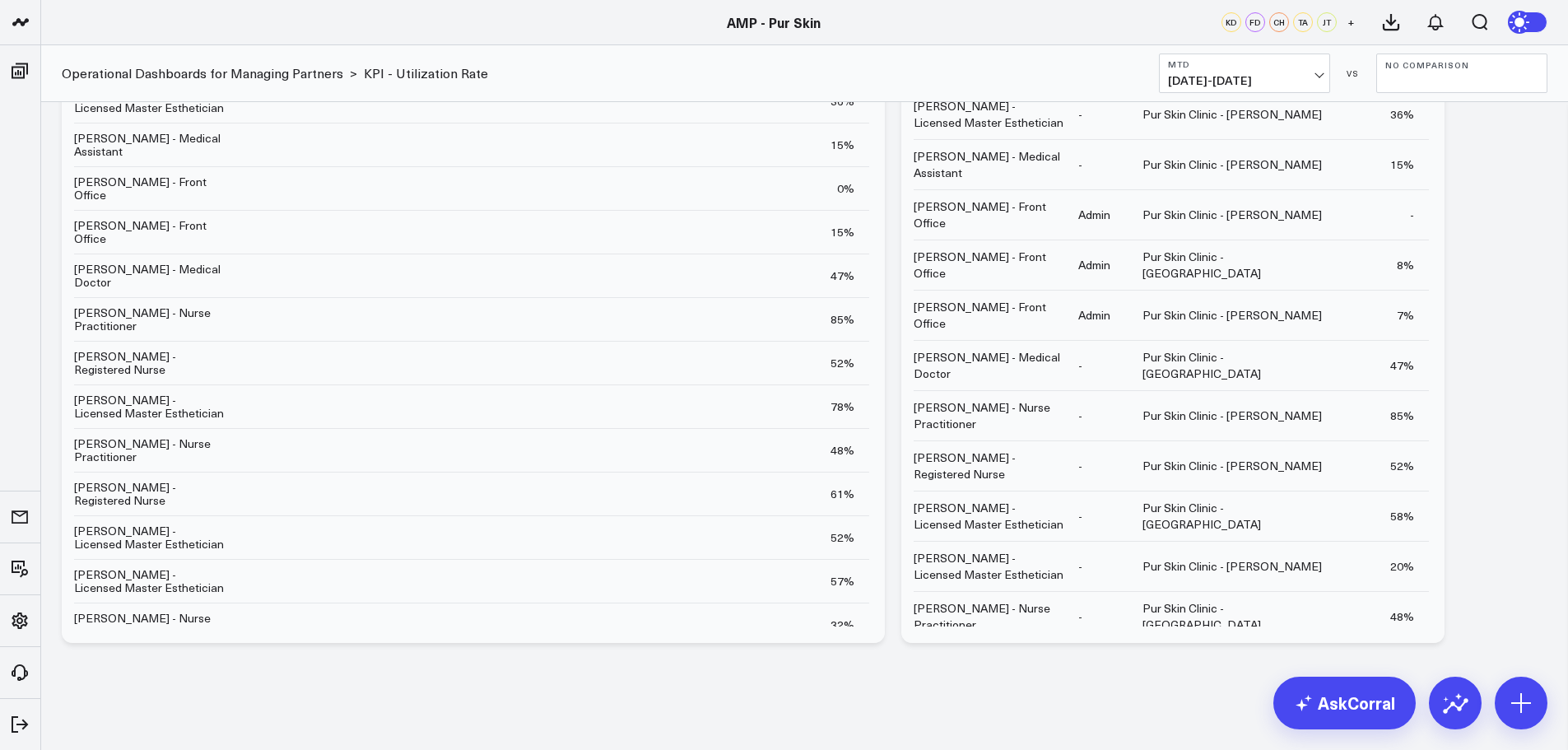
click at [1258, 75] on span "[DATE] - [DATE]" at bounding box center [1244, 81] width 153 height 13
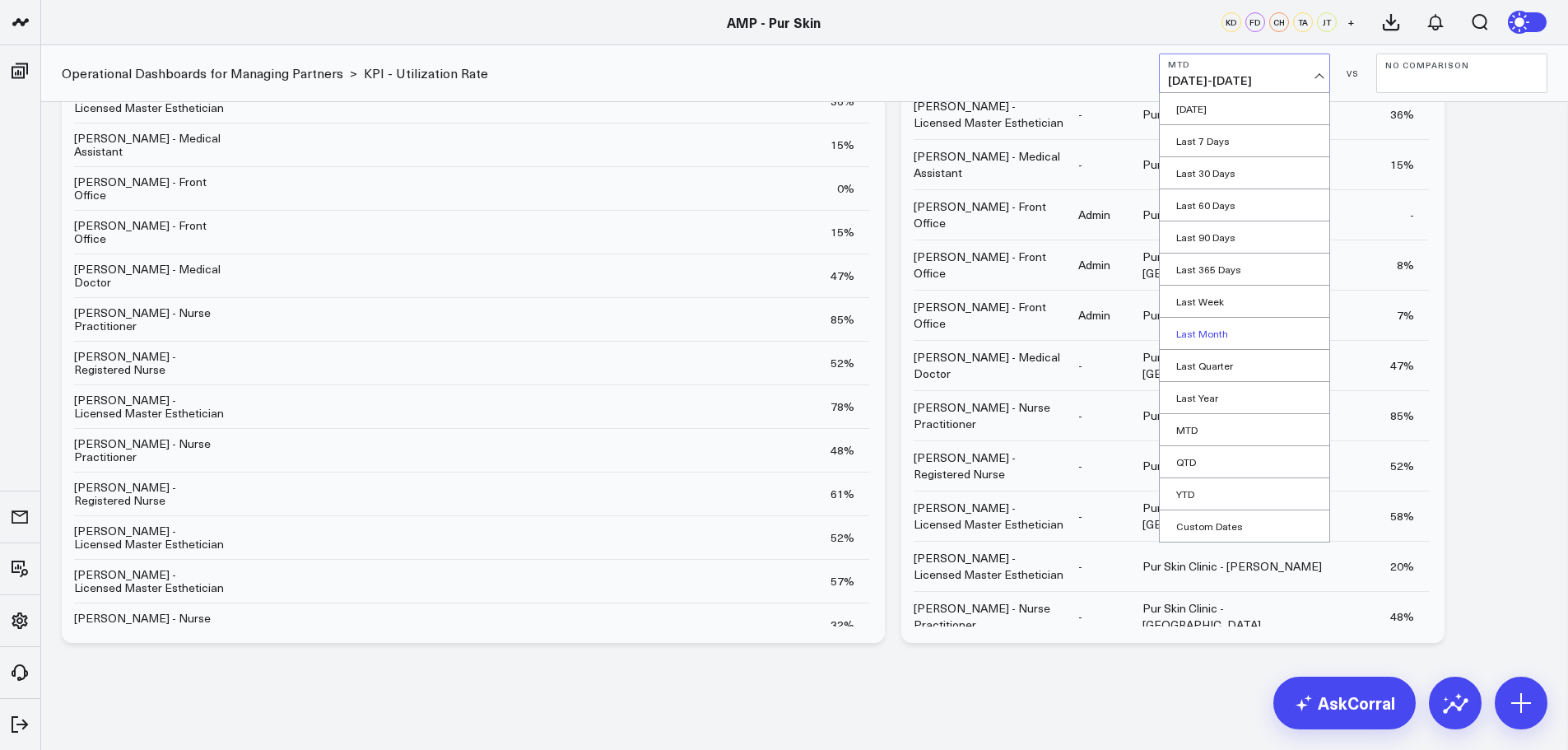
click at [1231, 332] on link "Last Month" at bounding box center [1244, 332] width 169 height 32
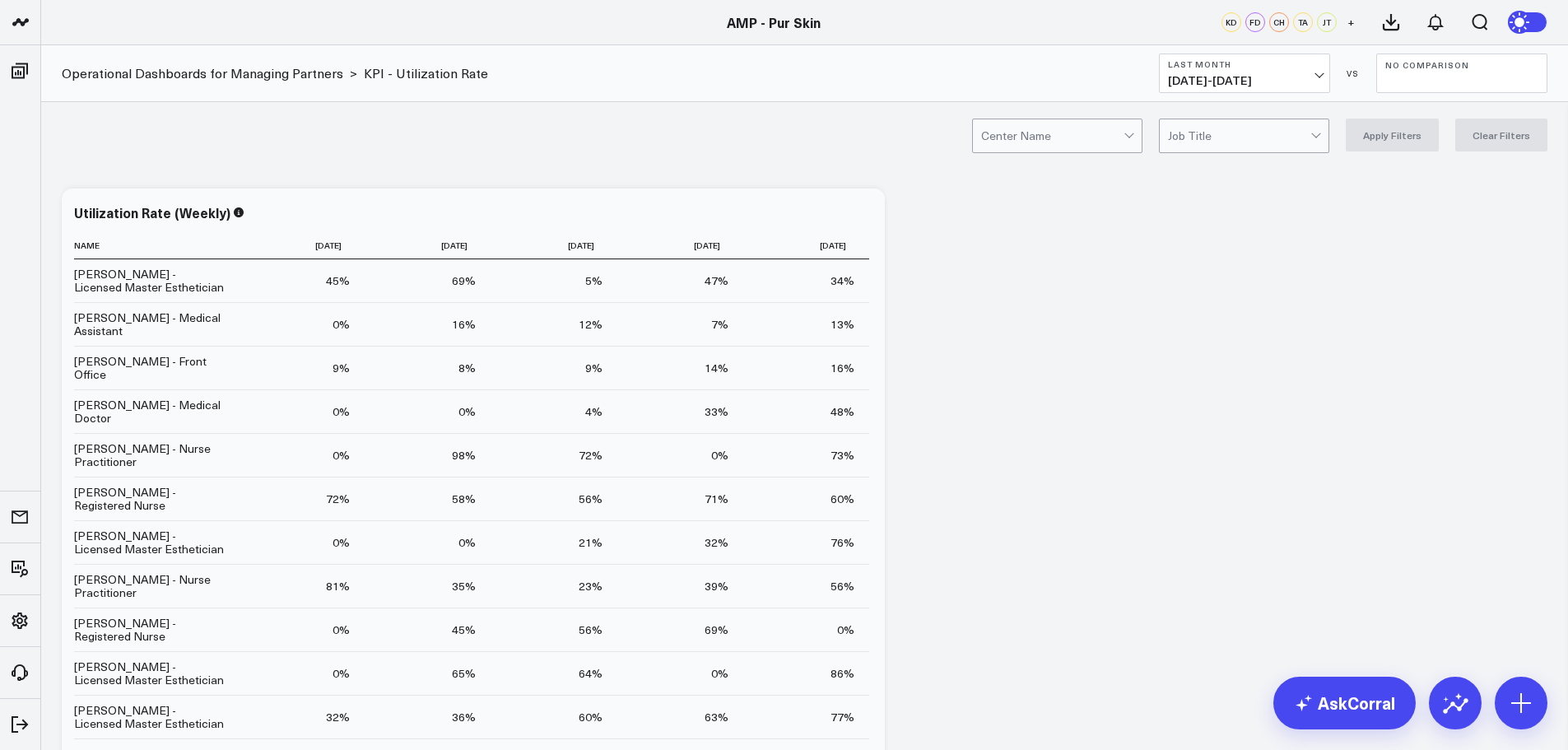
drag, startPoint x: 481, startPoint y: 176, endPoint x: 456, endPoint y: 177, distance: 25.0
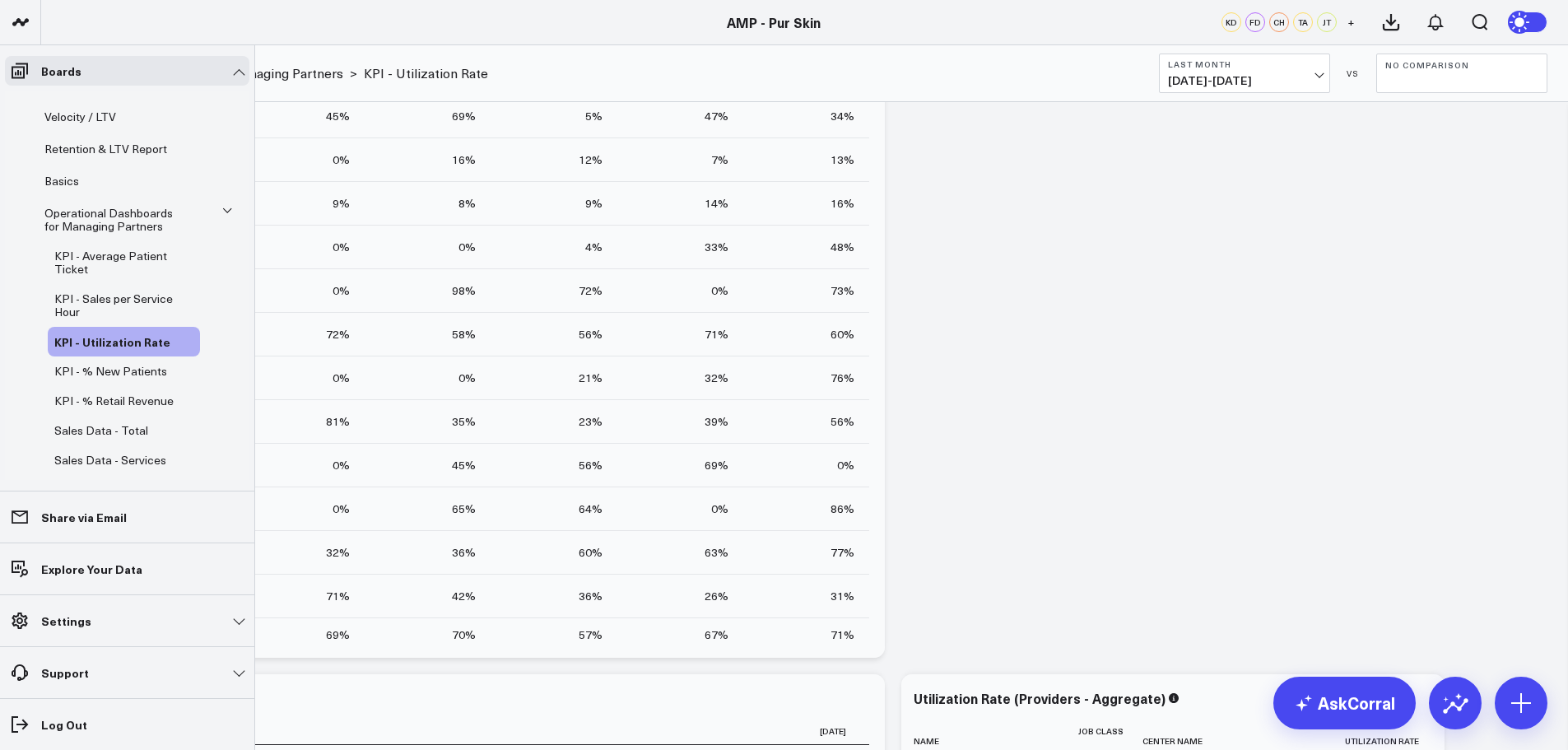
scroll to position [175, 0]
click at [148, 231] on span "Operational Dashboards for Managing Partners" at bounding box center [109, 225] width 128 height 29
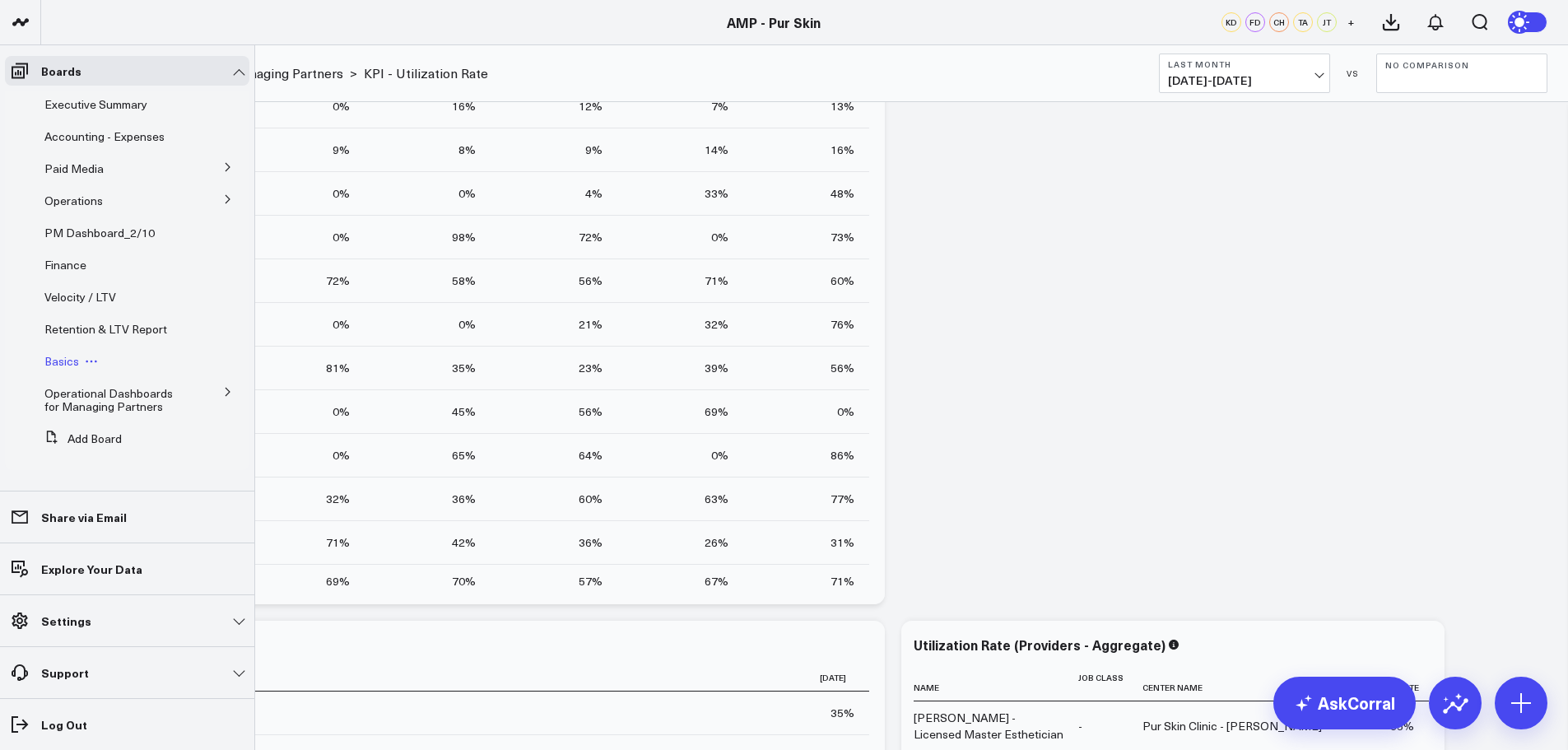
scroll to position [246, 0]
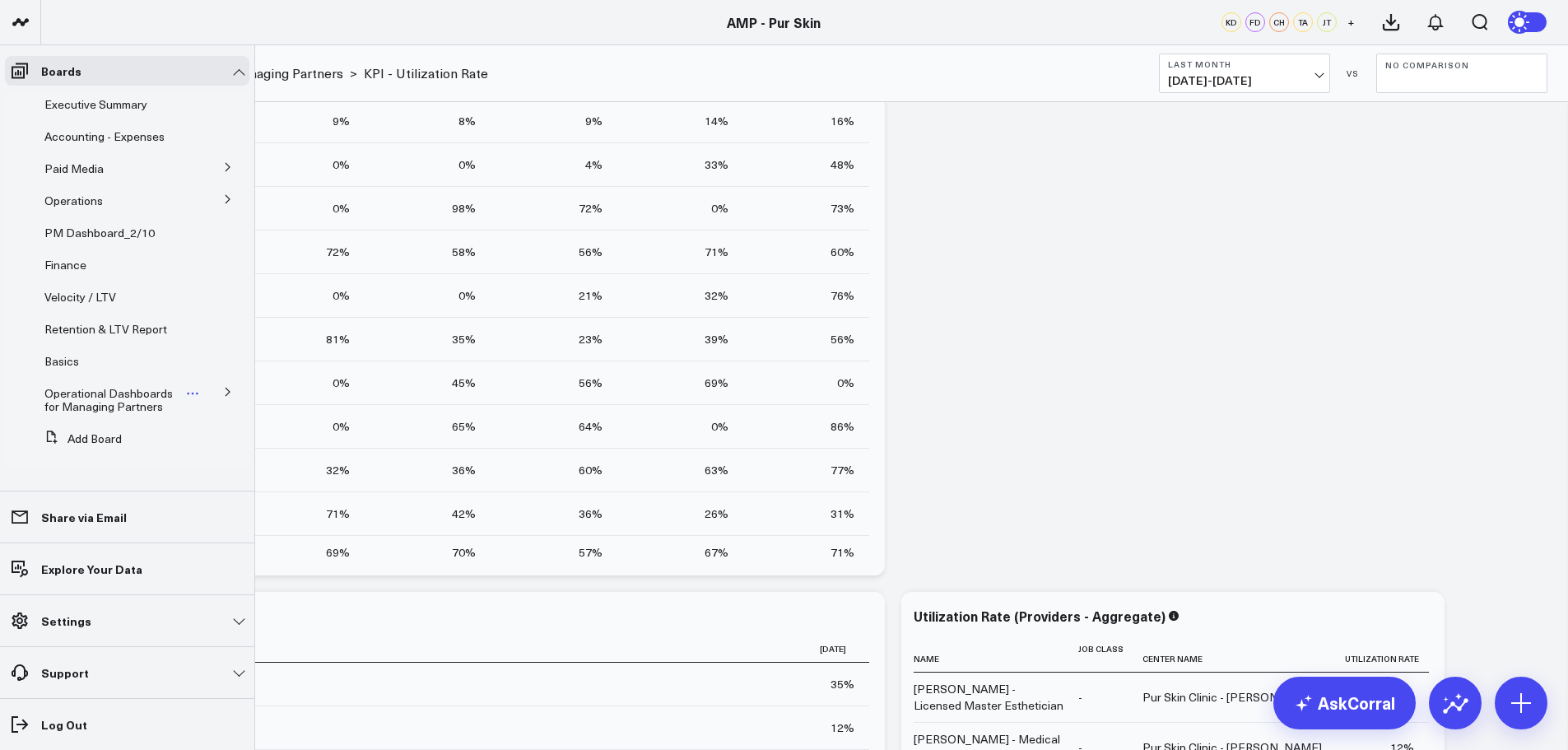
click at [127, 393] on span "Operational Dashboards for Managing Partners" at bounding box center [109, 399] width 128 height 29
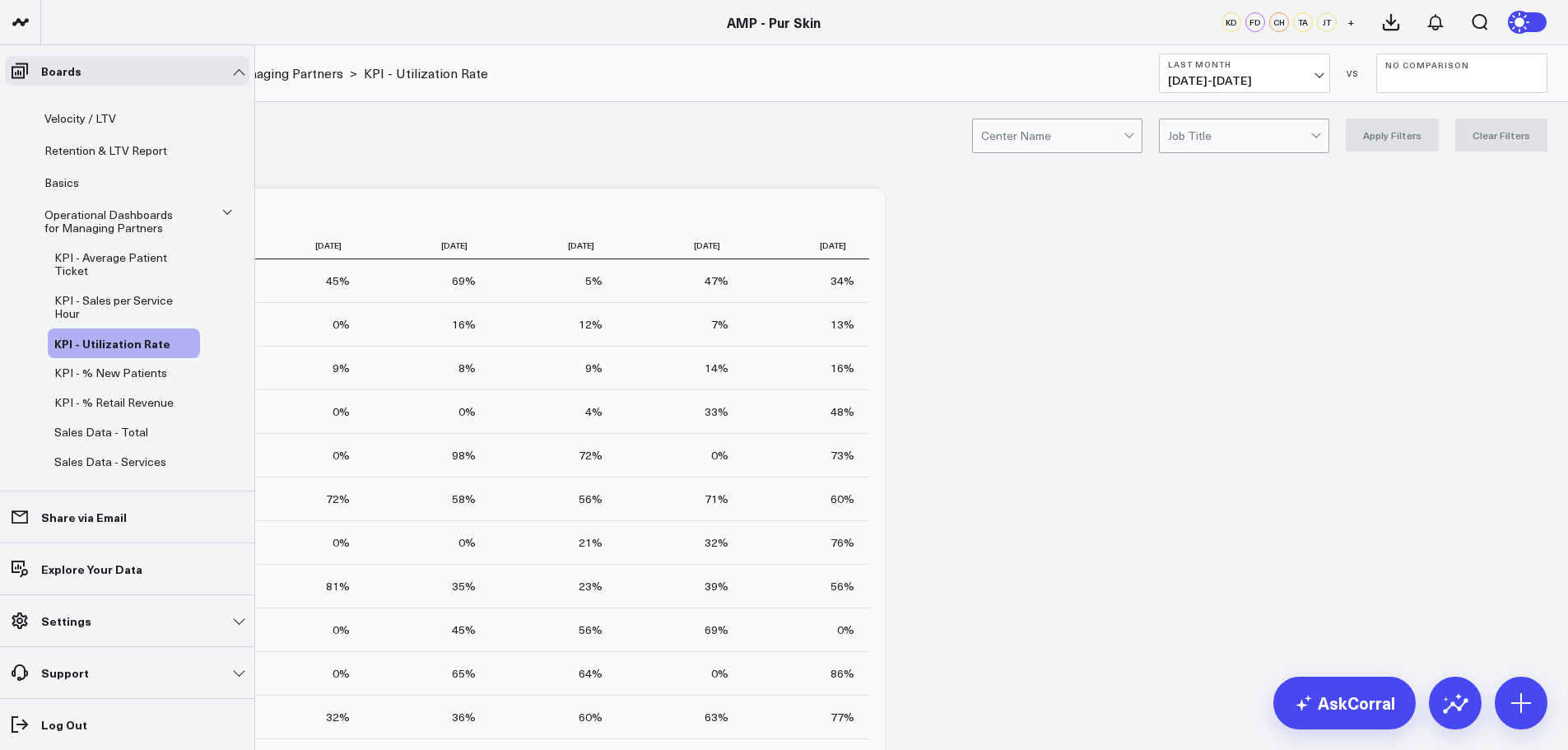
scroll to position [175, 0]
click at [119, 225] on span "Operational Dashboards for Managing Partners" at bounding box center [109, 225] width 128 height 29
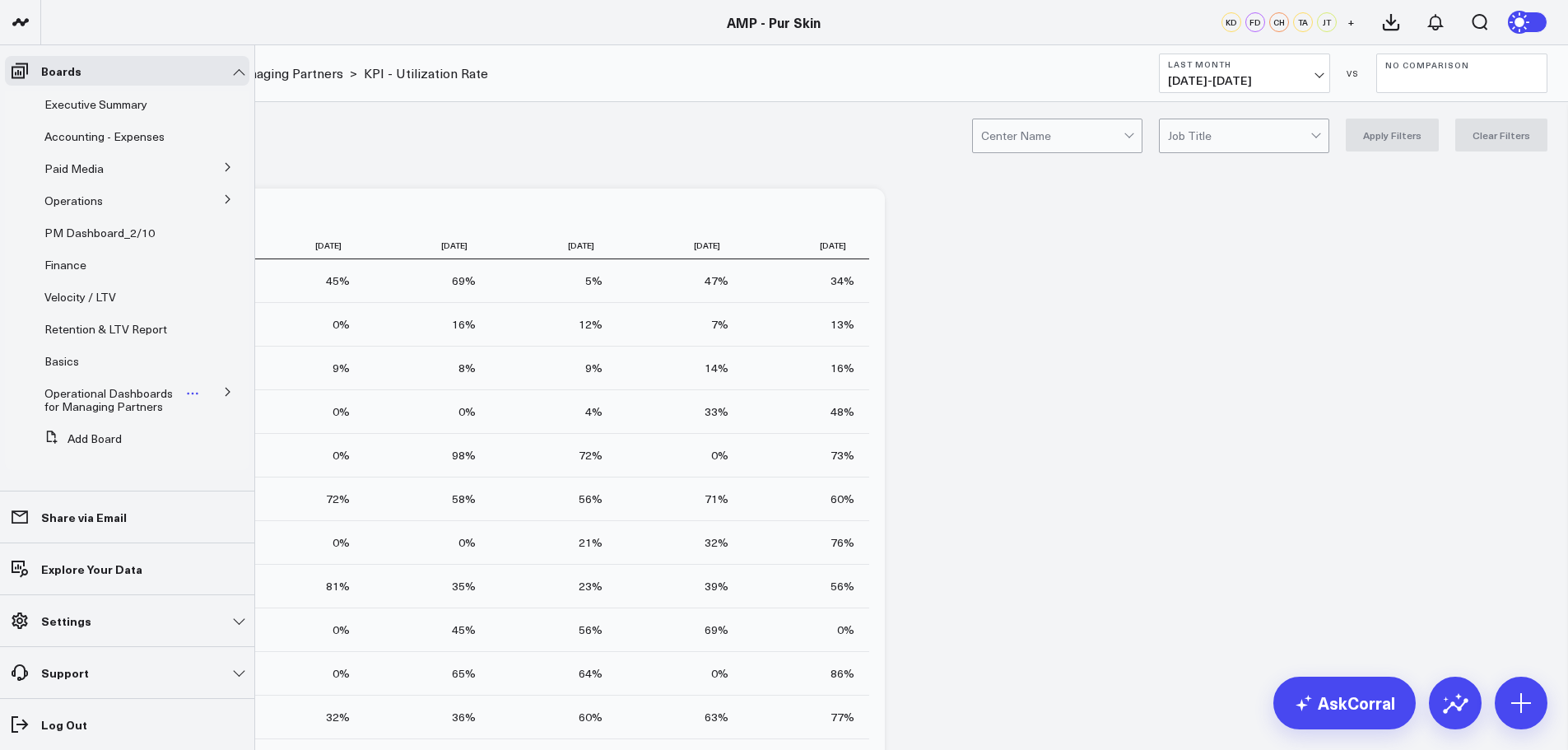
click at [128, 396] on span "Operational Dashboards for Managing Partners" at bounding box center [109, 399] width 128 height 29
click at [210, 199] on button at bounding box center [227, 200] width 43 height 25
click at [96, 203] on span "Operations" at bounding box center [74, 201] width 58 height 15
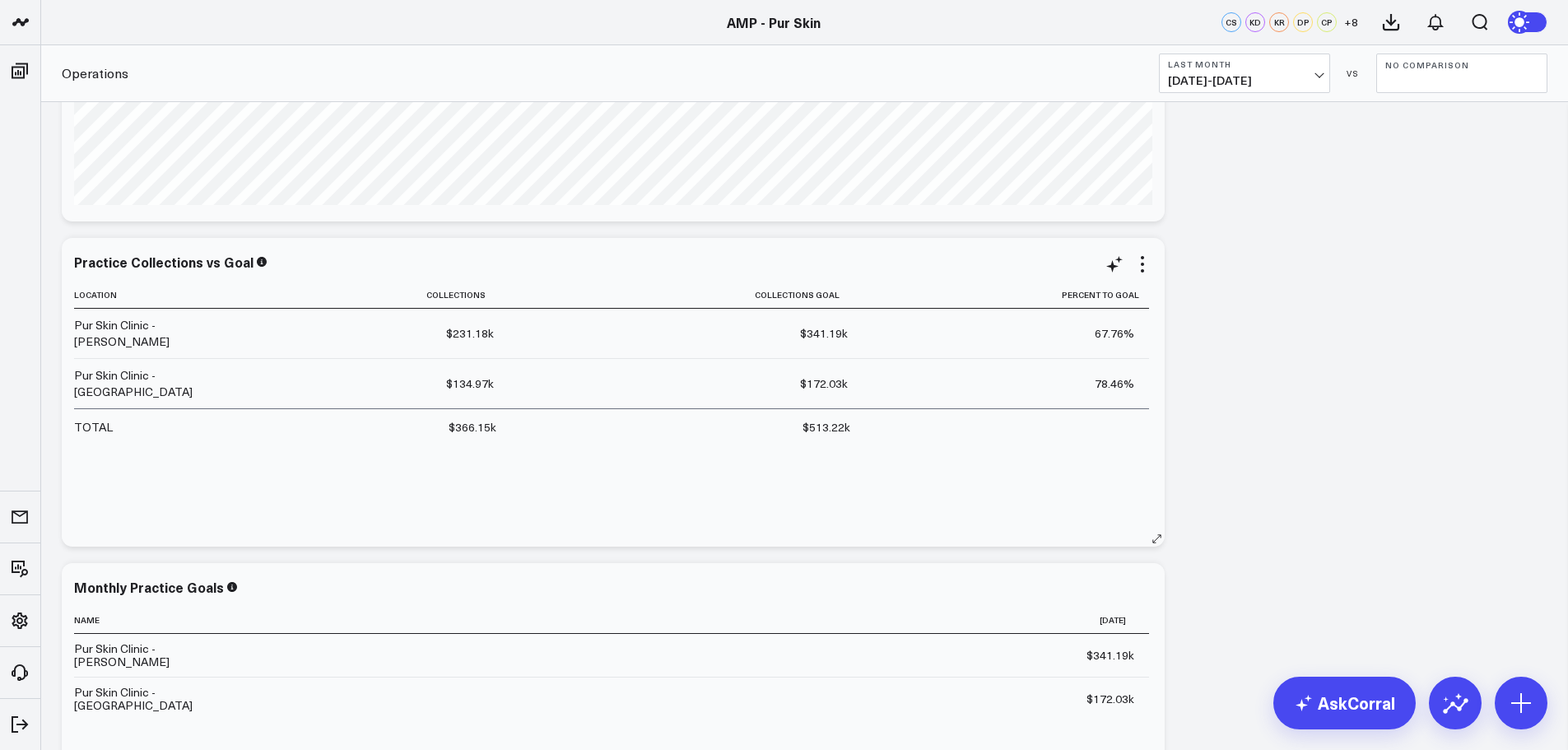
scroll to position [1975, 0]
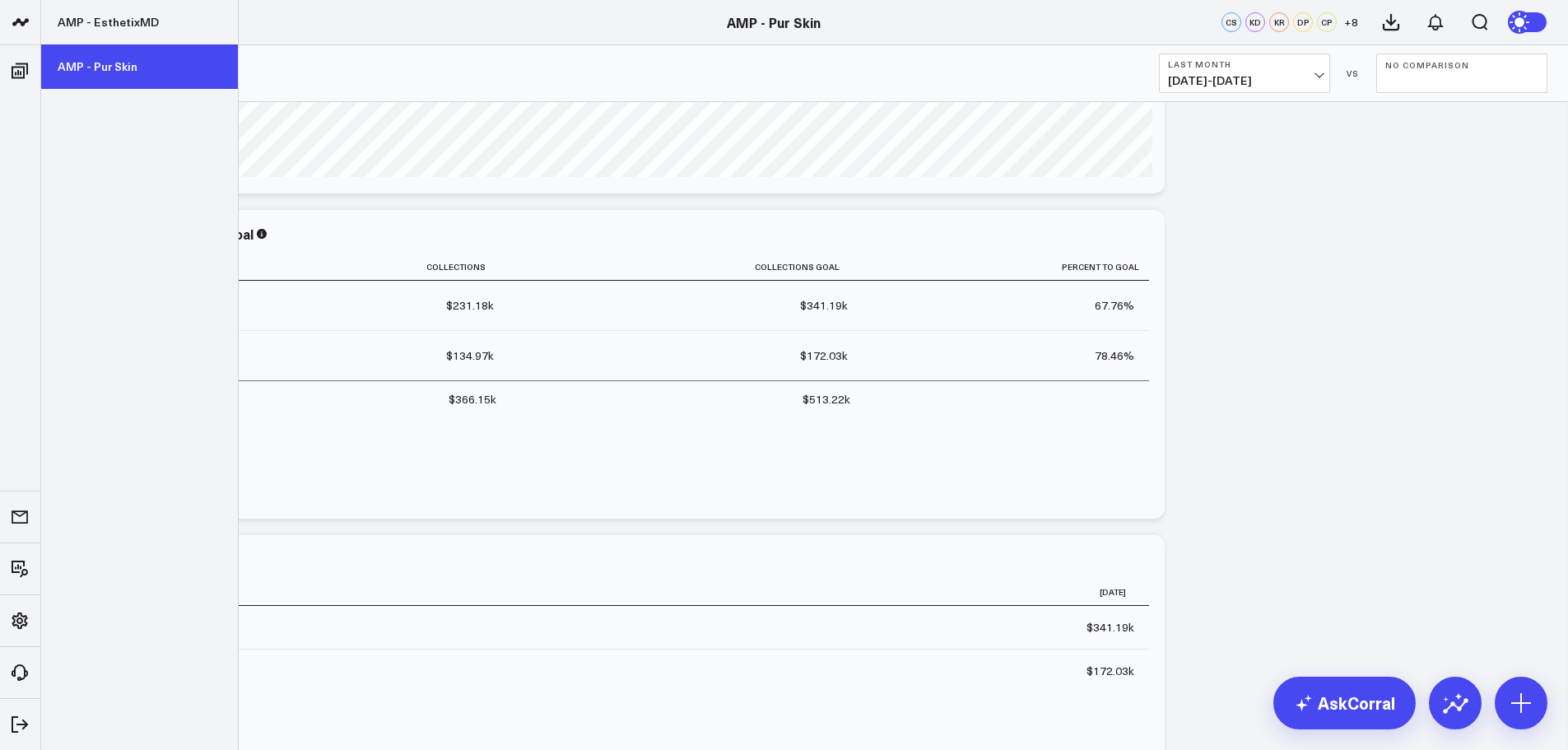
click at [145, 68] on link "AMP - Pur Skin" at bounding box center [140, 67] width 197 height 45
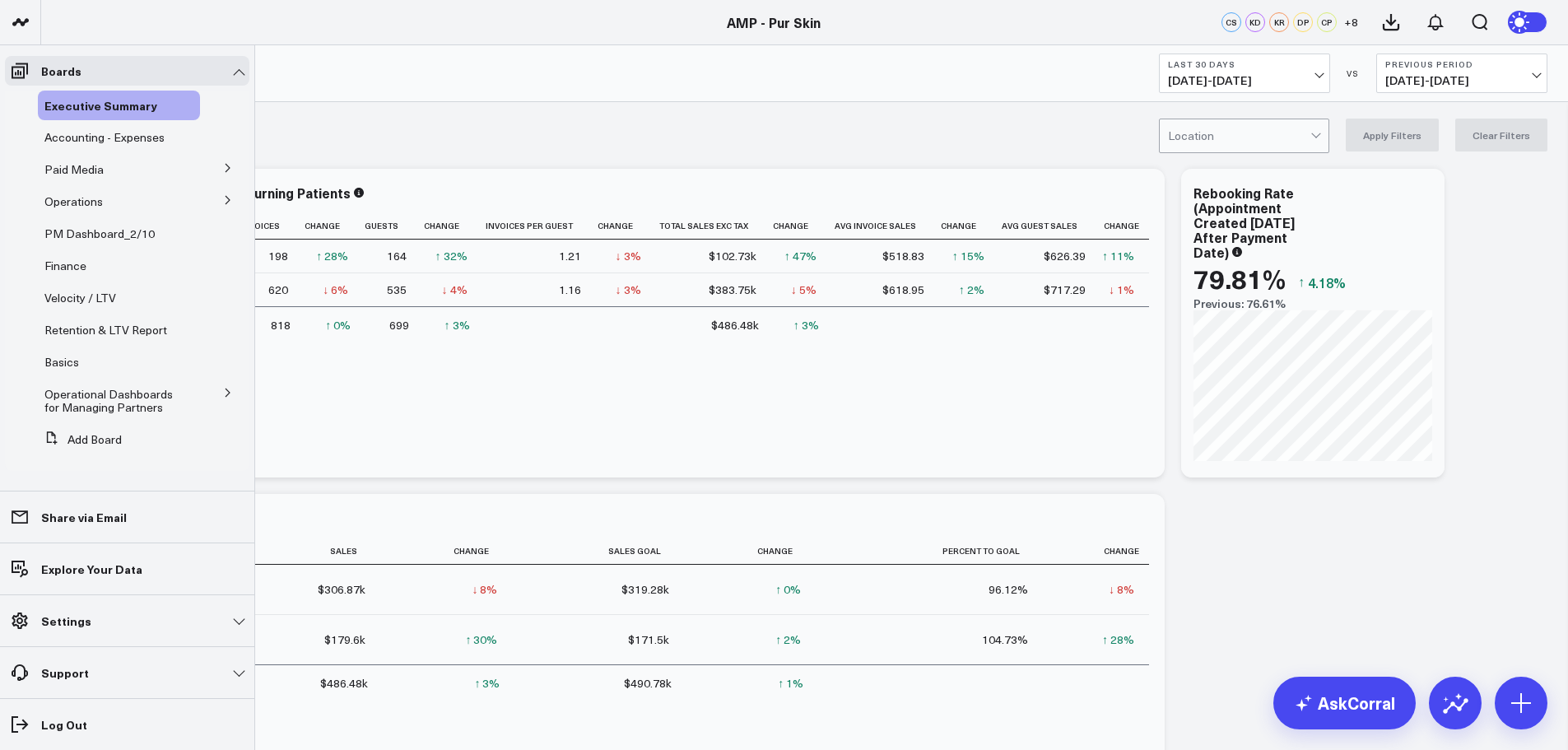
click at [223, 169] on icon at bounding box center [227, 168] width 10 height 10
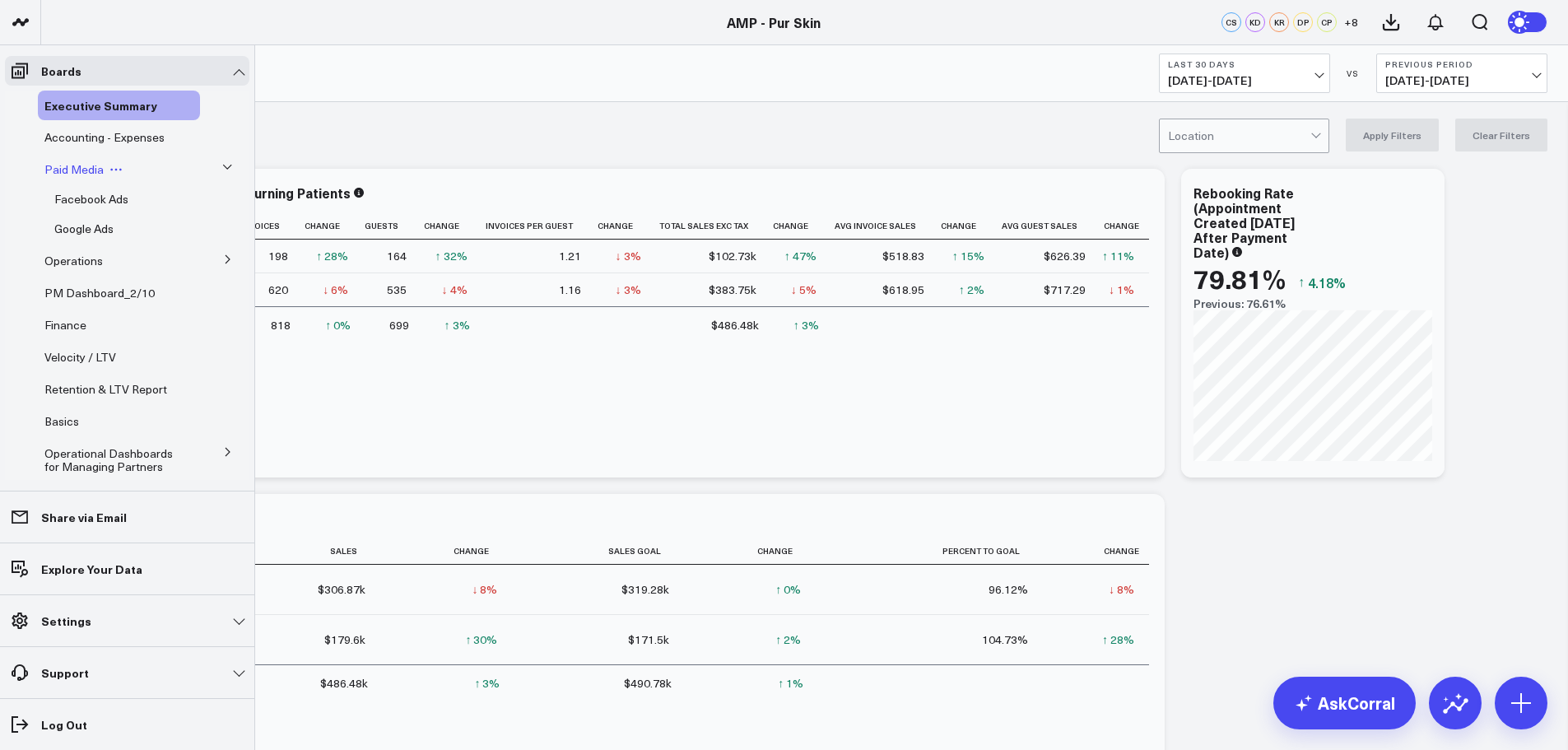
click at [62, 165] on span "Paid Media" at bounding box center [75, 169] width 59 height 15
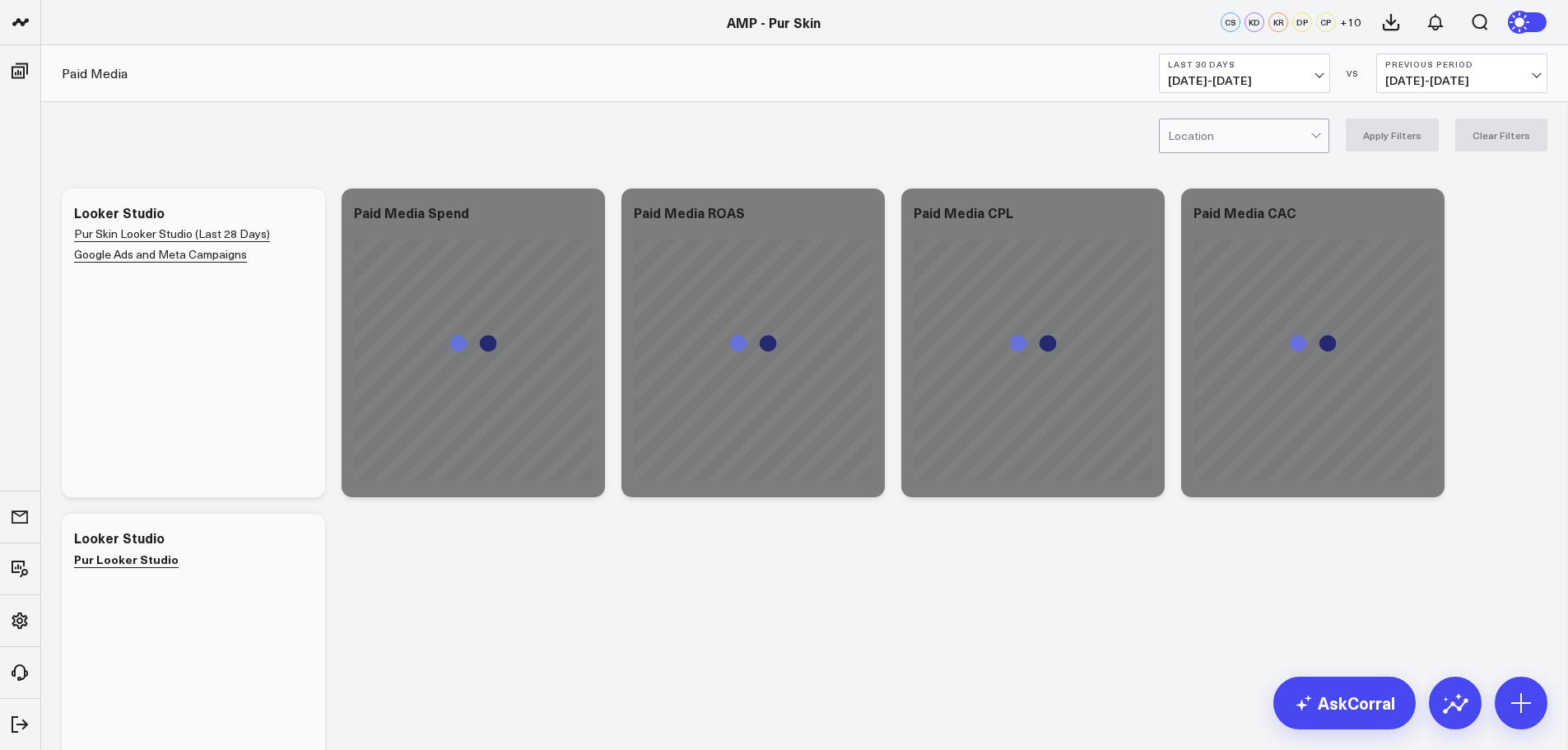
click at [1250, 79] on span "[DATE] - [DATE]" at bounding box center [1244, 81] width 153 height 13
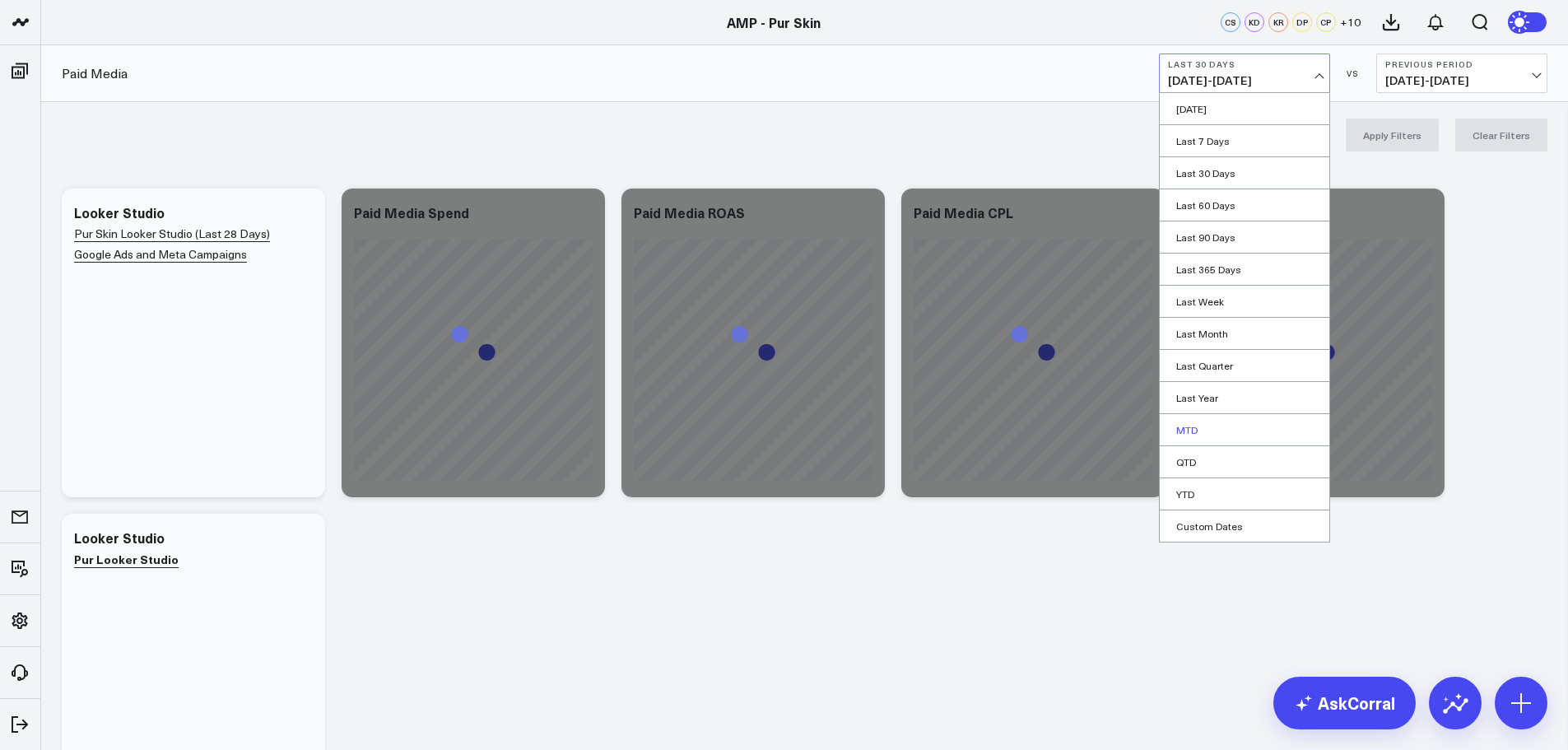
click at [1222, 428] on link "MTD" at bounding box center [1244, 429] width 169 height 32
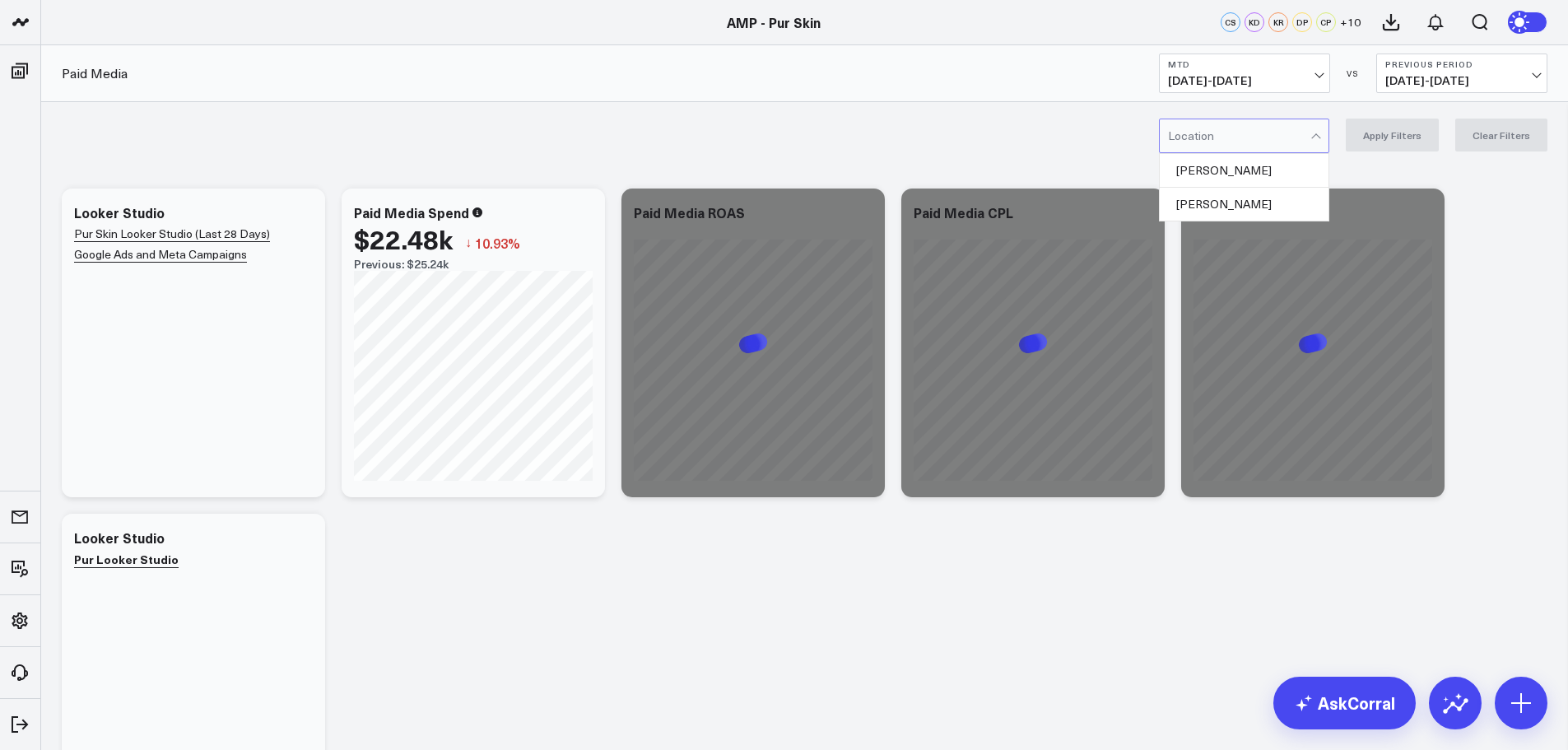
click at [1297, 139] on div at bounding box center [1238, 136] width 142 height 32
click at [1231, 172] on div "Edmonds" at bounding box center [1244, 170] width 169 height 33
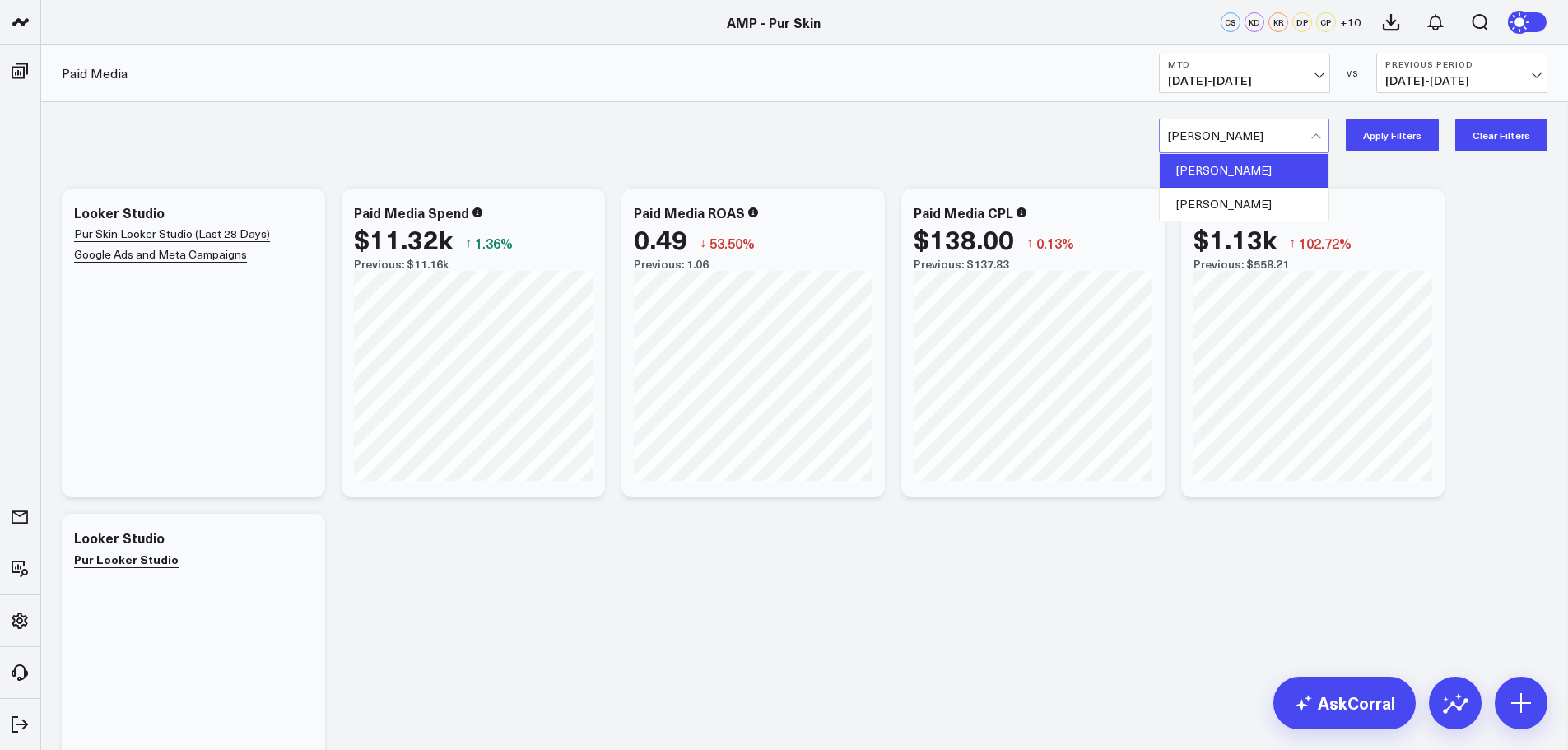
click at [1245, 149] on div at bounding box center [1238, 136] width 142 height 32
click at [1223, 208] on div "Kirkland" at bounding box center [1244, 204] width 169 height 32
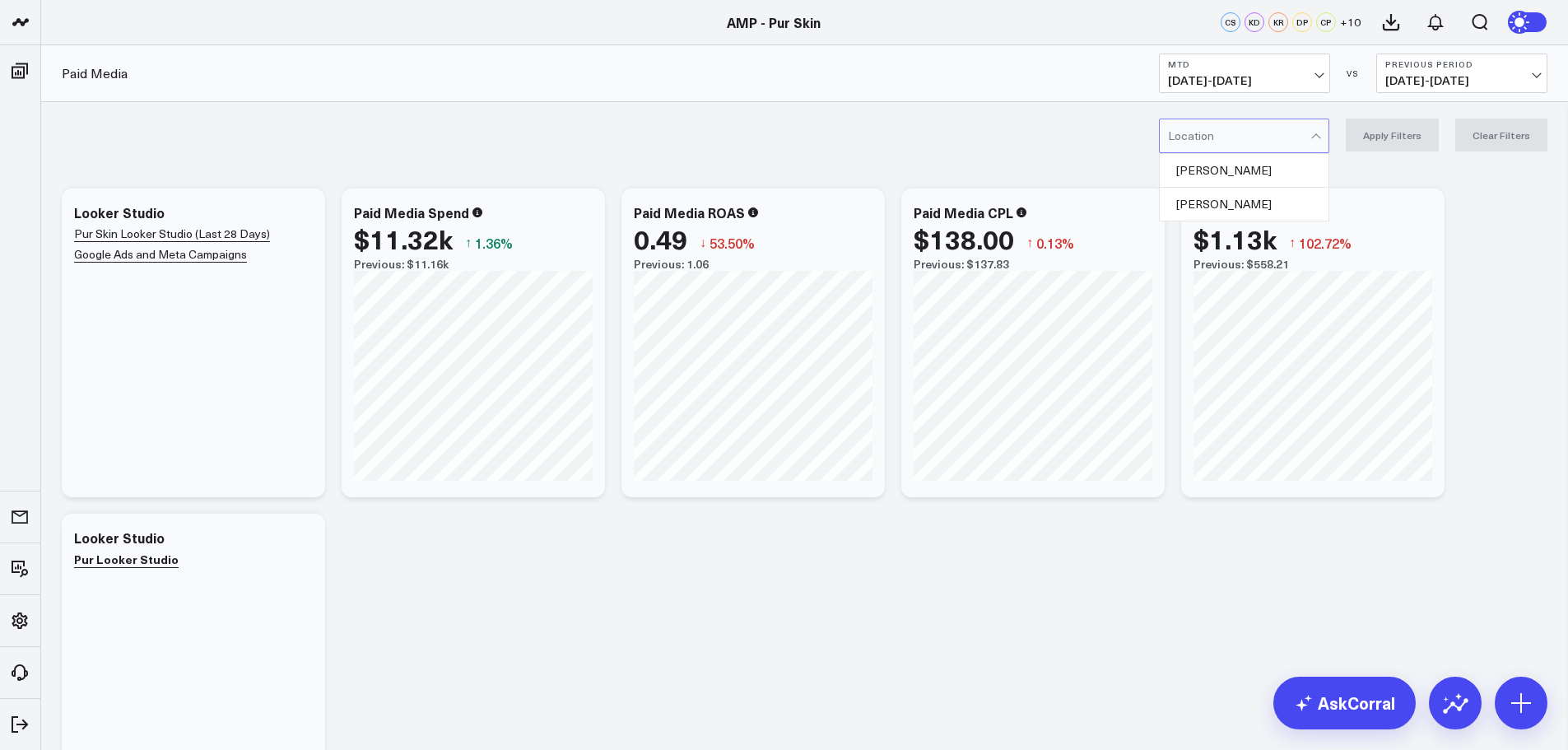
click at [1257, 144] on div at bounding box center [1238, 136] width 142 height 32
click at [1205, 204] on div "Kirkland" at bounding box center [1244, 204] width 169 height 32
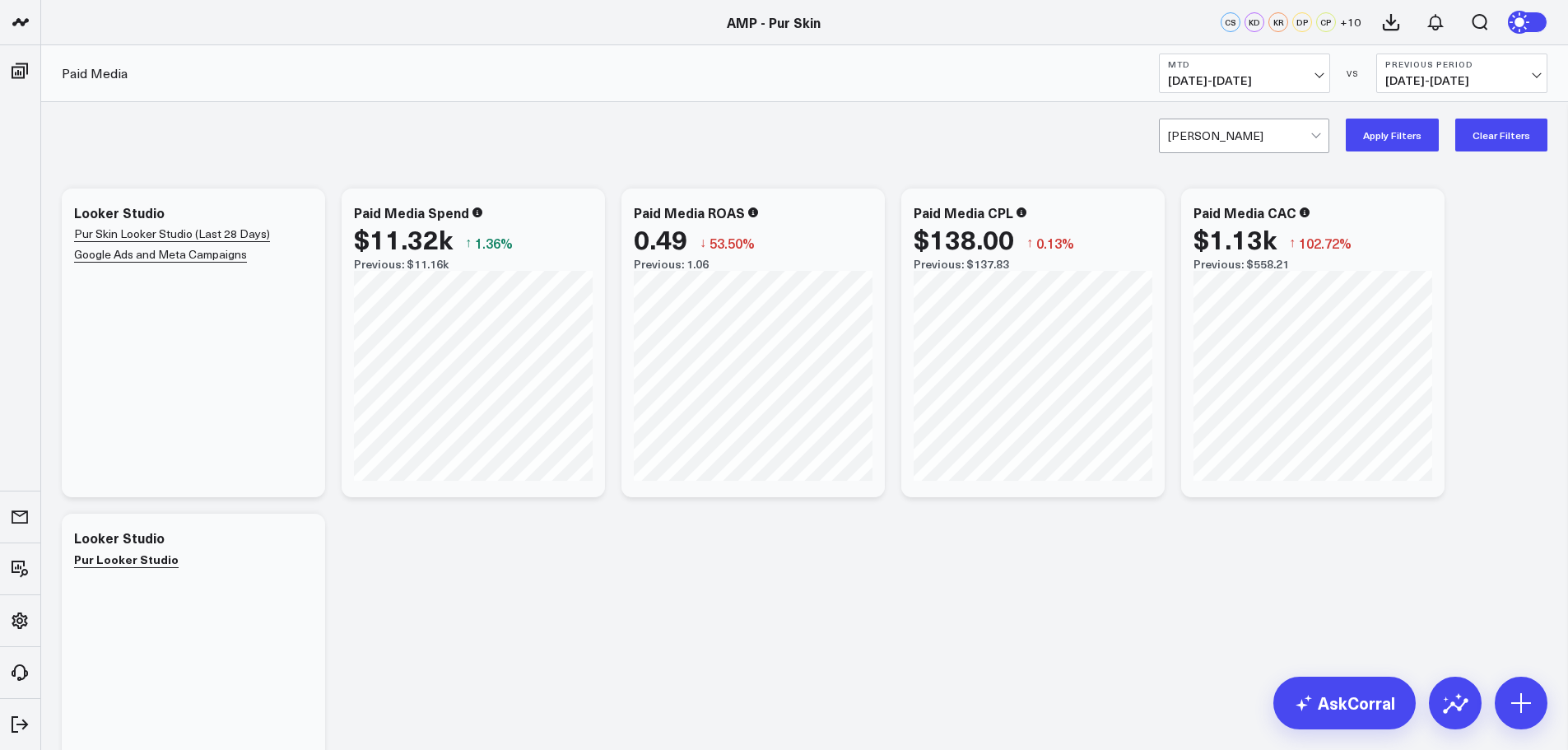
click at [1381, 145] on button "Apply Filters" at bounding box center [1391, 135] width 93 height 32
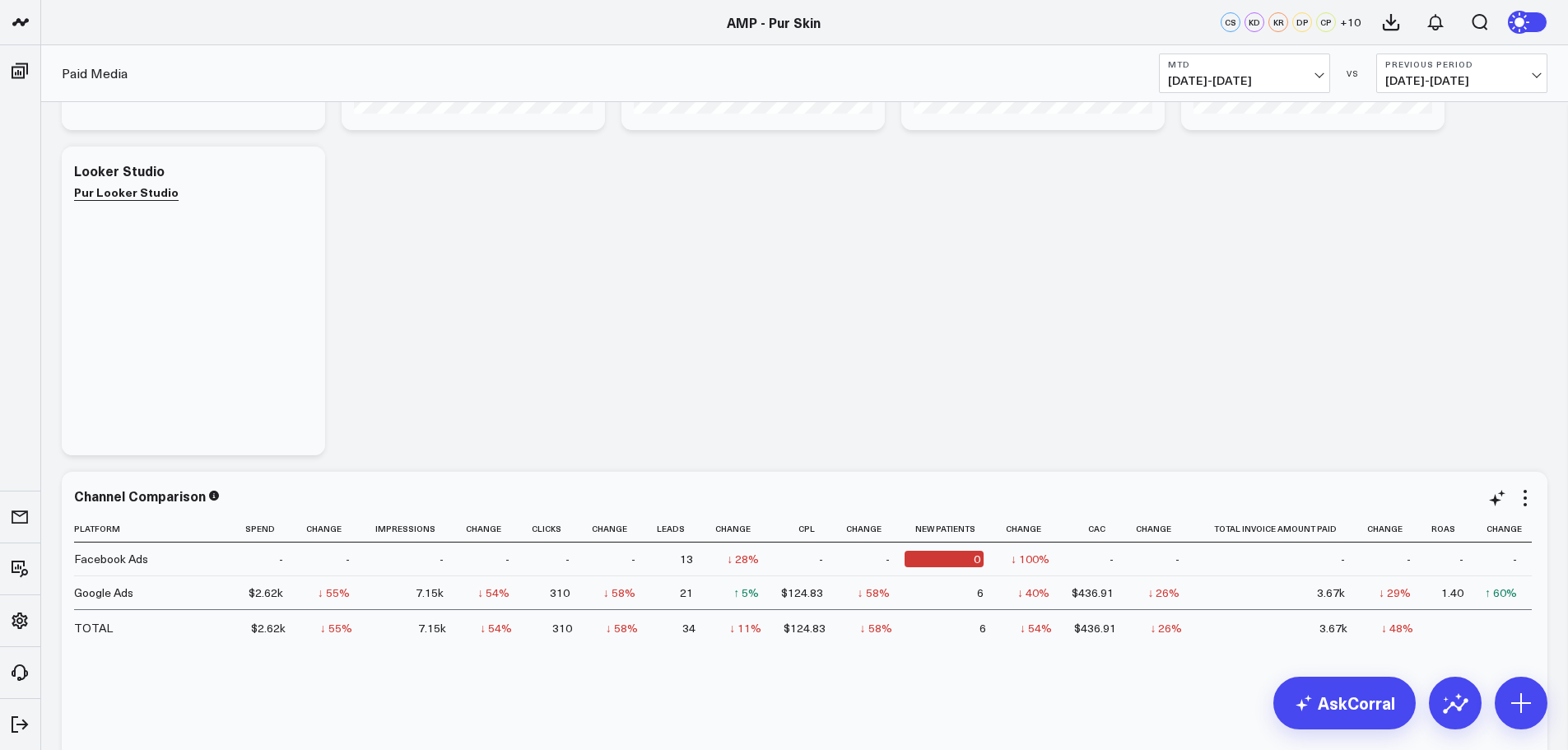
scroll to position [494, 0]
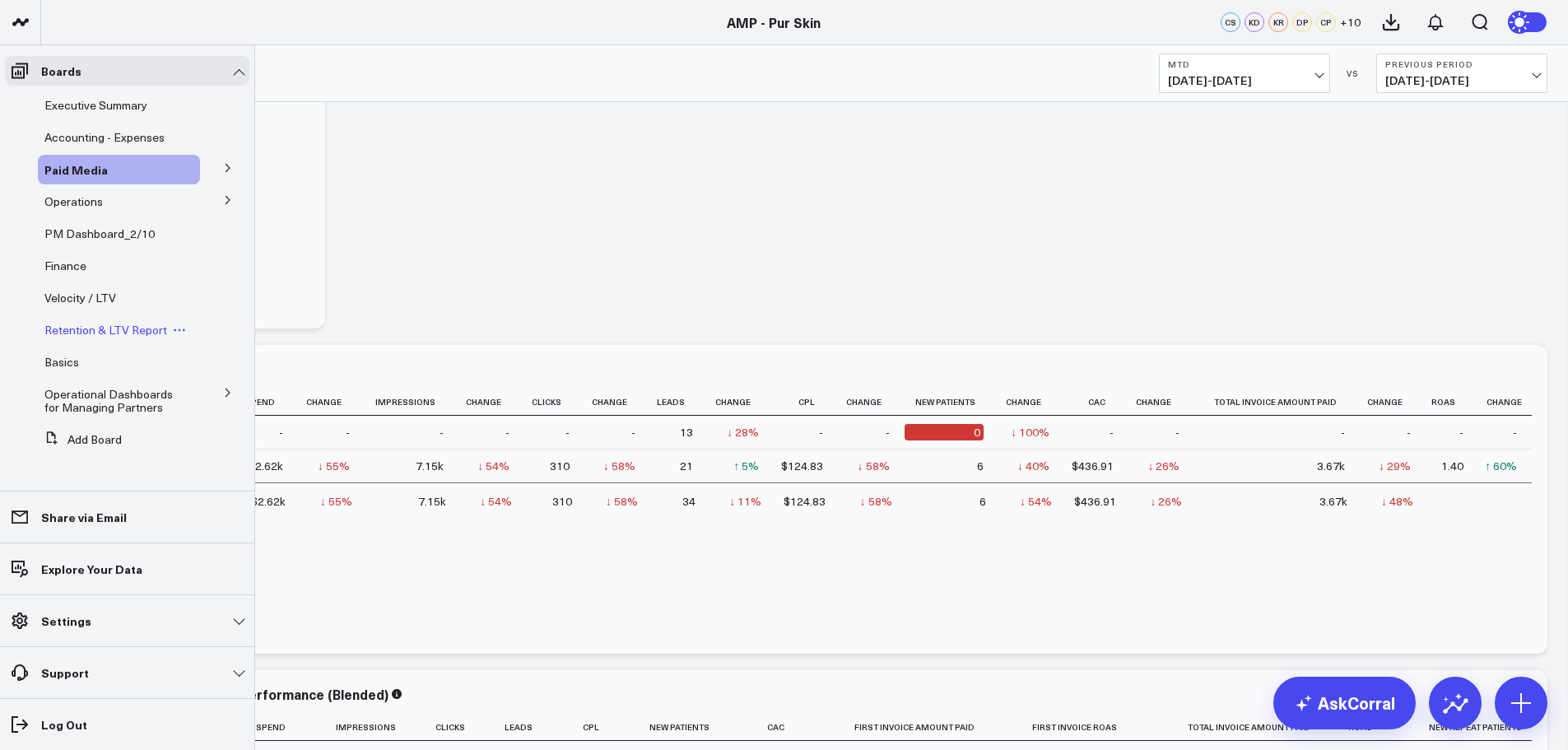
click at [101, 336] on span "Retention & LTV Report" at bounding box center [106, 330] width 122 height 15
